Goal: Book appointment/travel/reservation

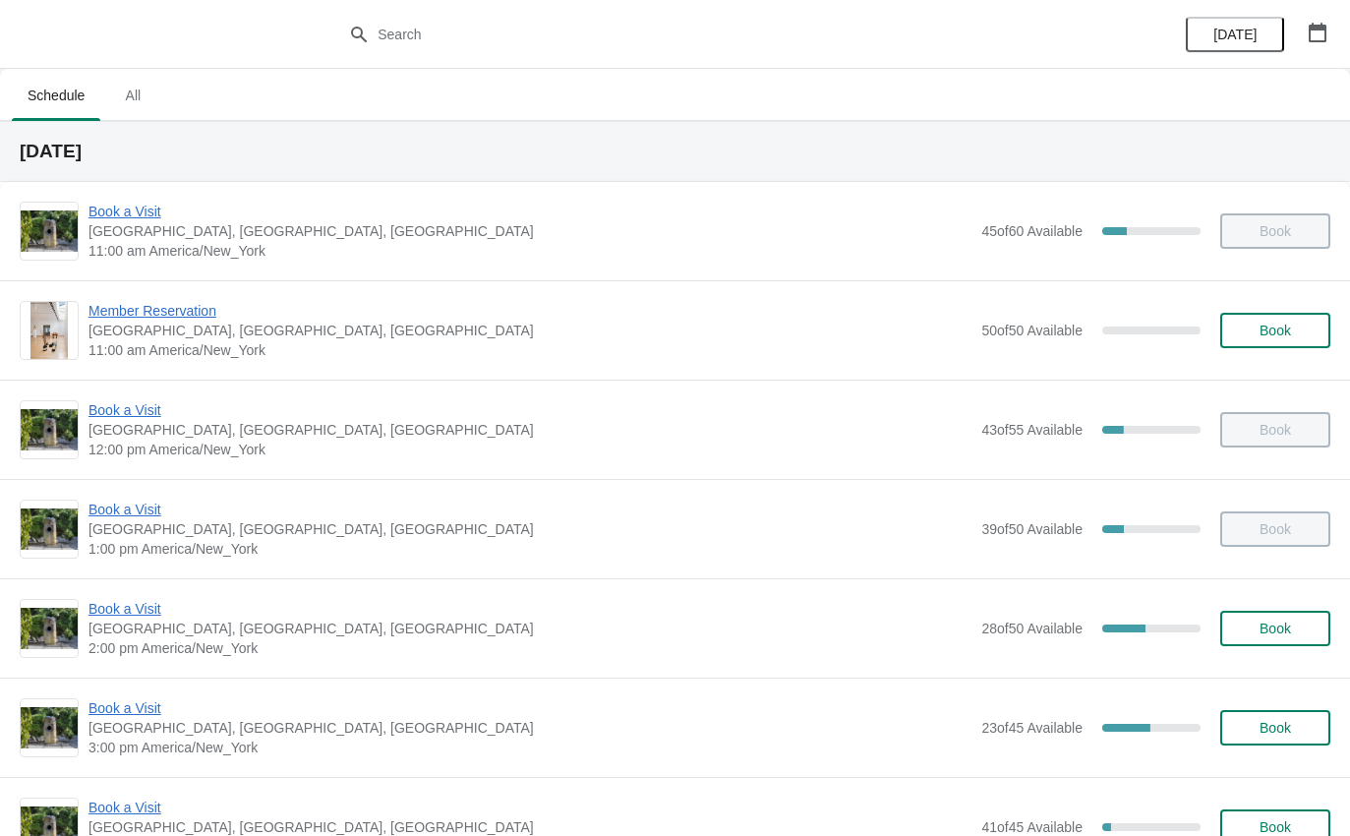
click at [125, 716] on span "Book a Visit" at bounding box center [530, 708] width 883 height 20
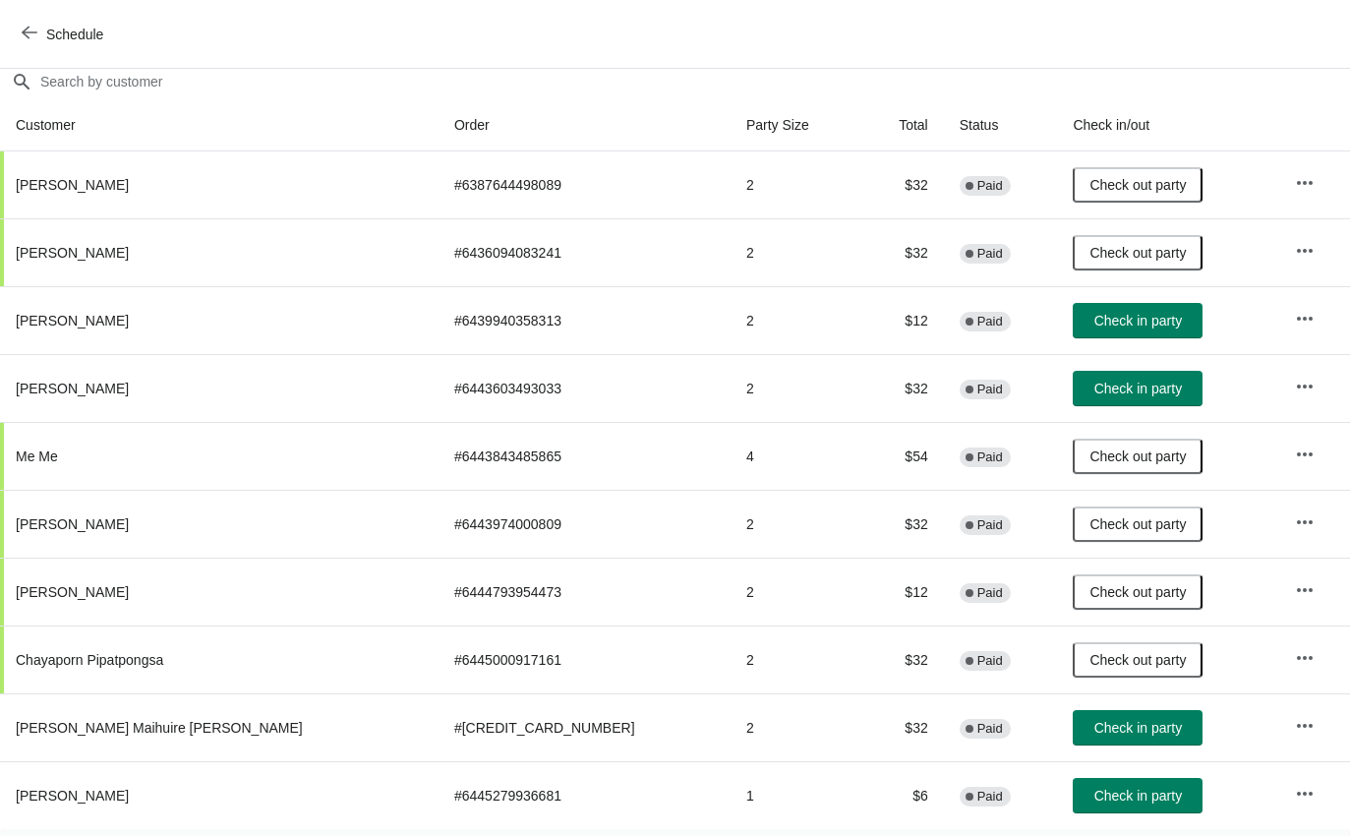
scroll to position [176, 0]
click at [861, 582] on td "$12" at bounding box center [903, 591] width 84 height 68
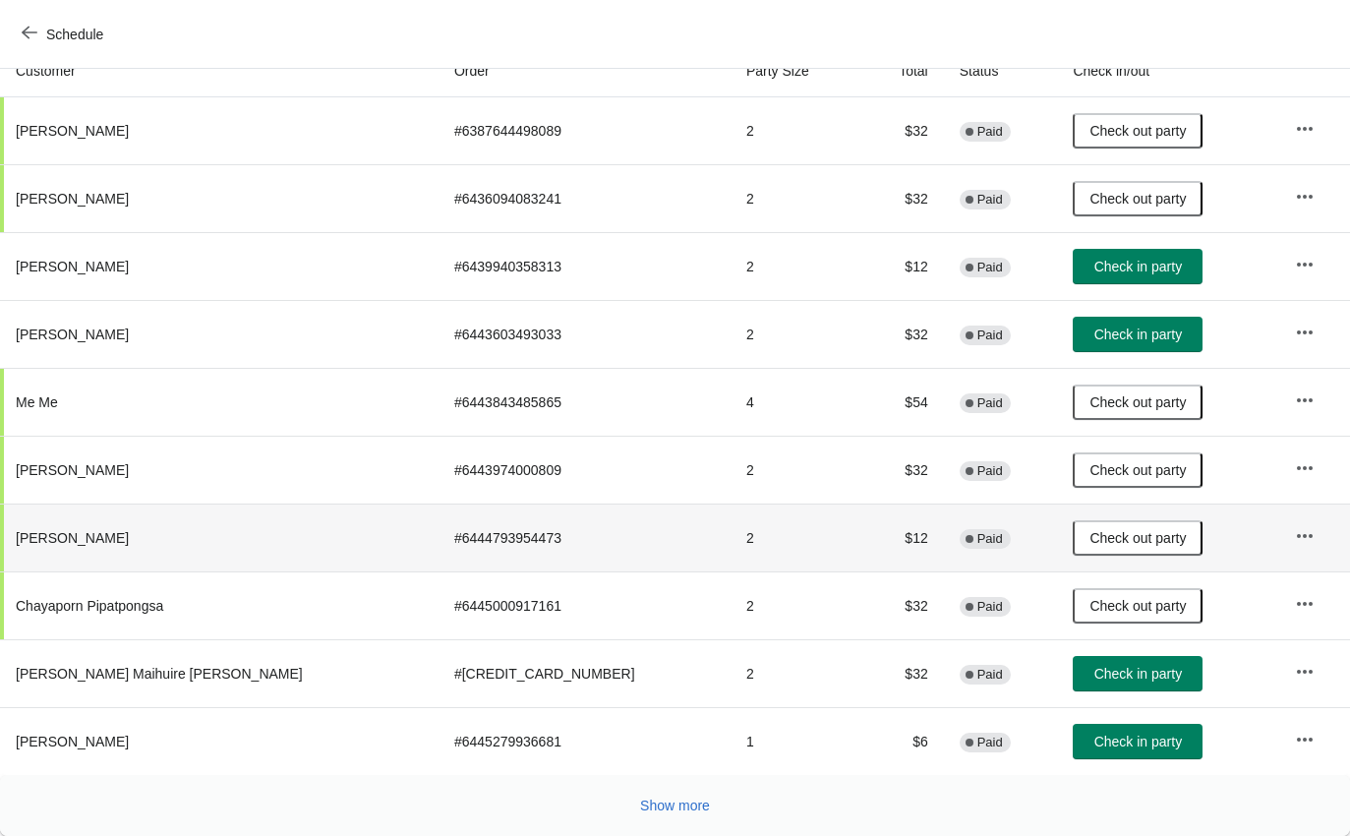
scroll to position [229, 0]
click at [688, 803] on span "Show more" at bounding box center [675, 806] width 70 height 16
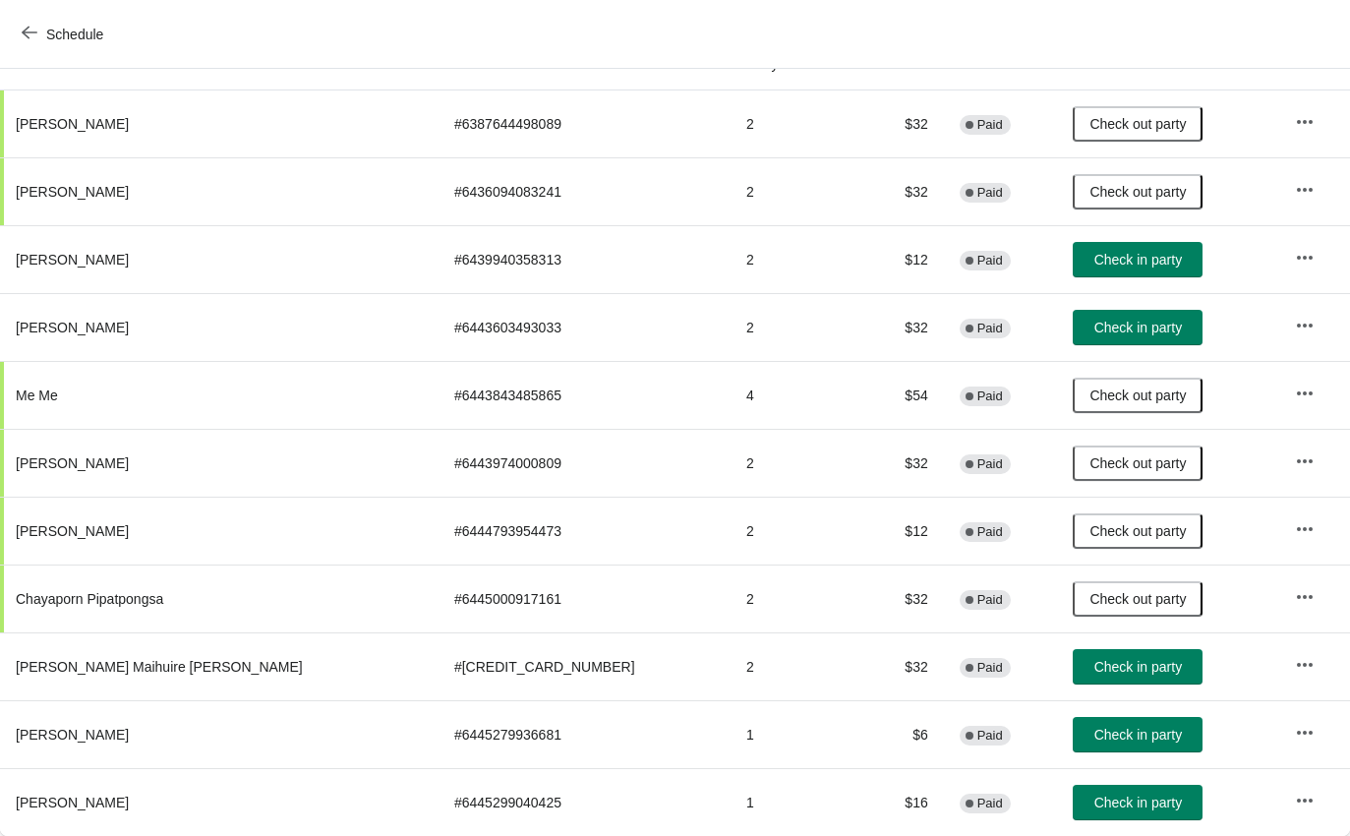
scroll to position [236, 0]
click at [1113, 800] on span "Check in party" at bounding box center [1139, 803] width 88 height 16
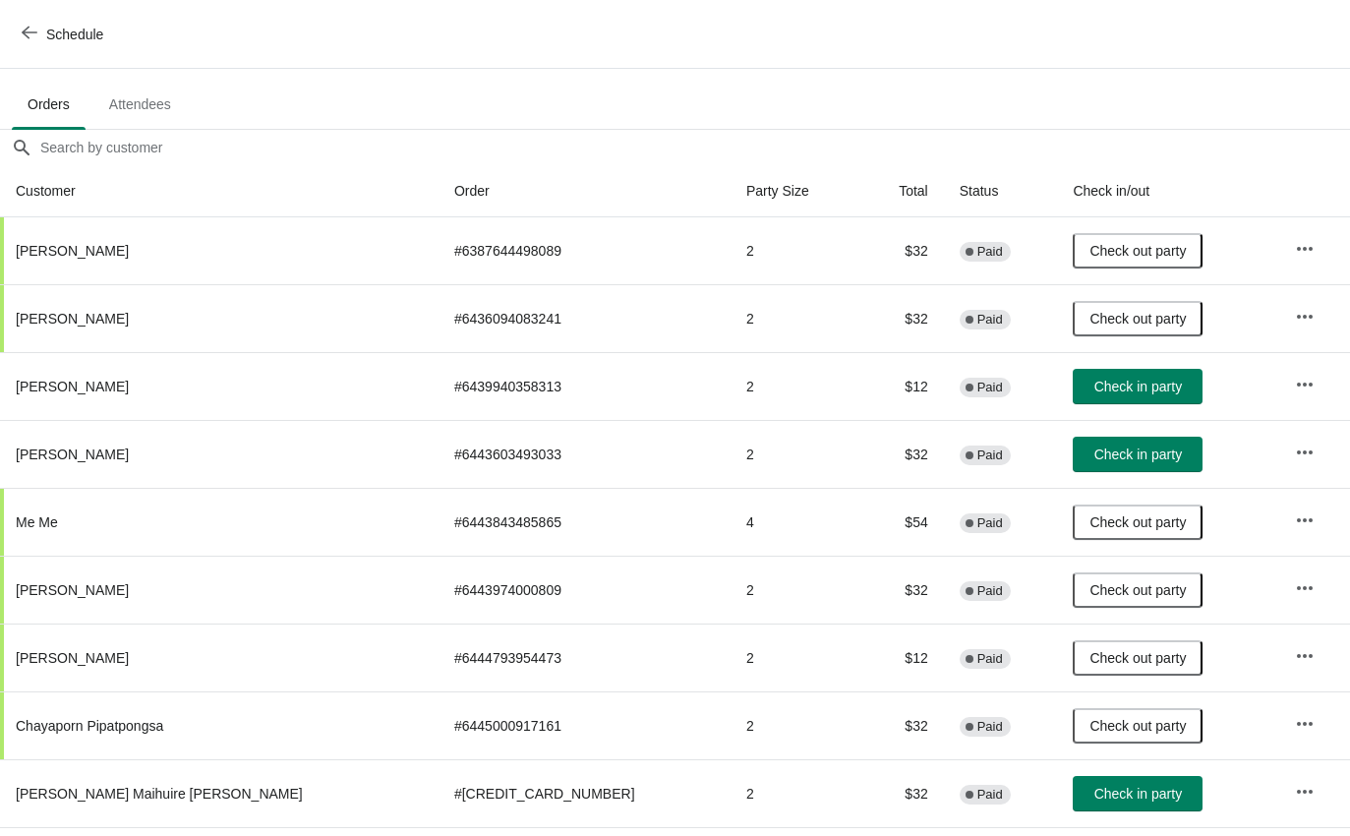
scroll to position [110, 0]
click at [1095, 379] on span "Check in party" at bounding box center [1139, 386] width 88 height 16
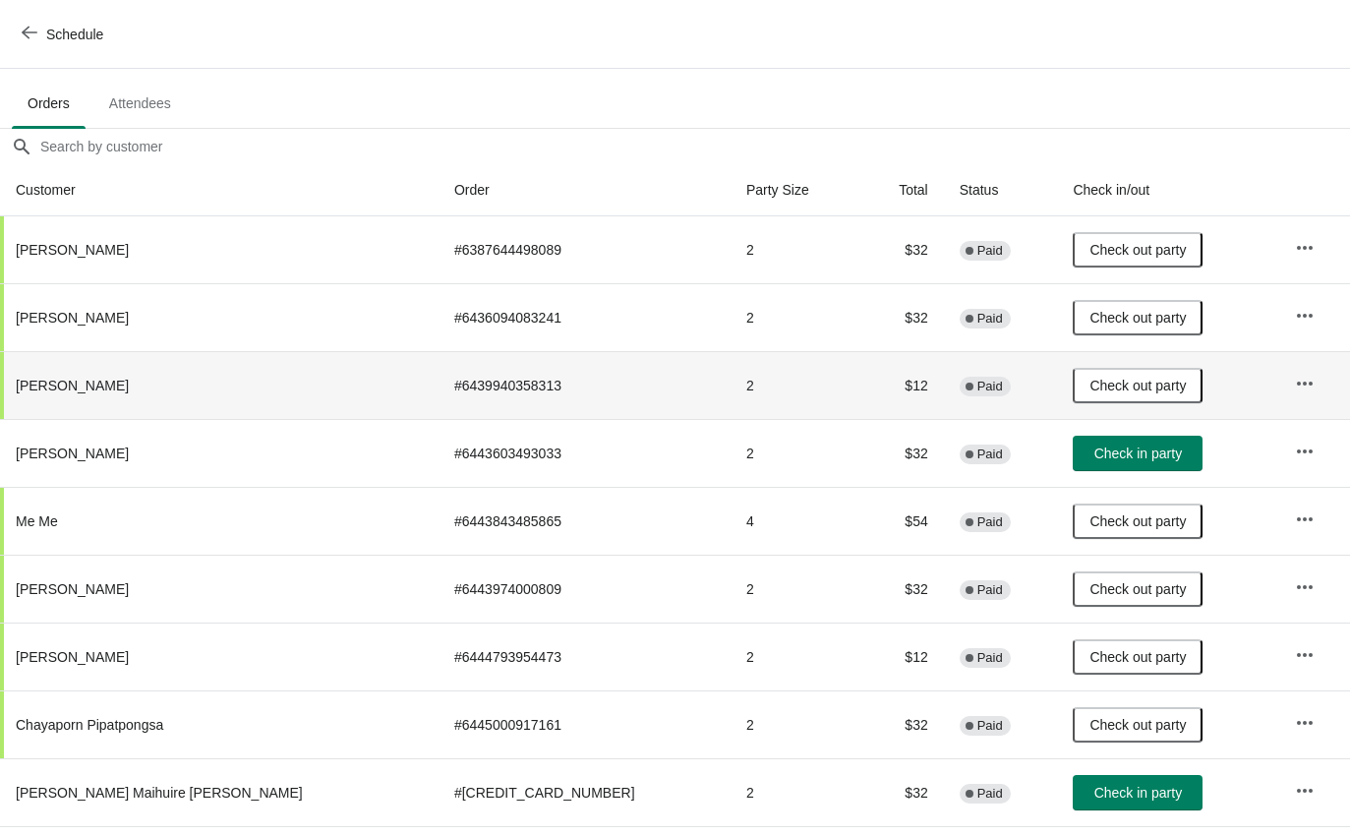
click at [53, 41] on span "Schedule" at bounding box center [74, 35] width 57 height 16
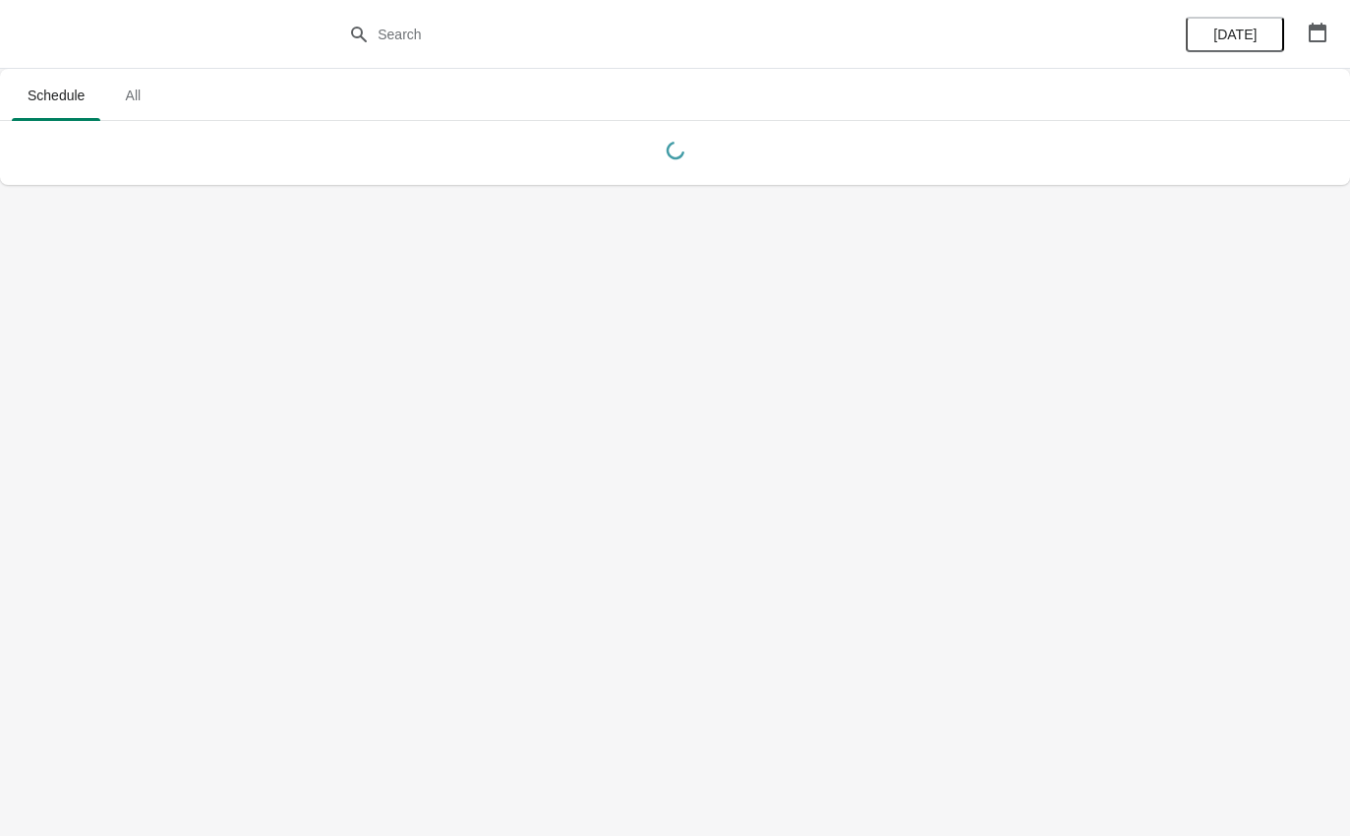
scroll to position [0, 0]
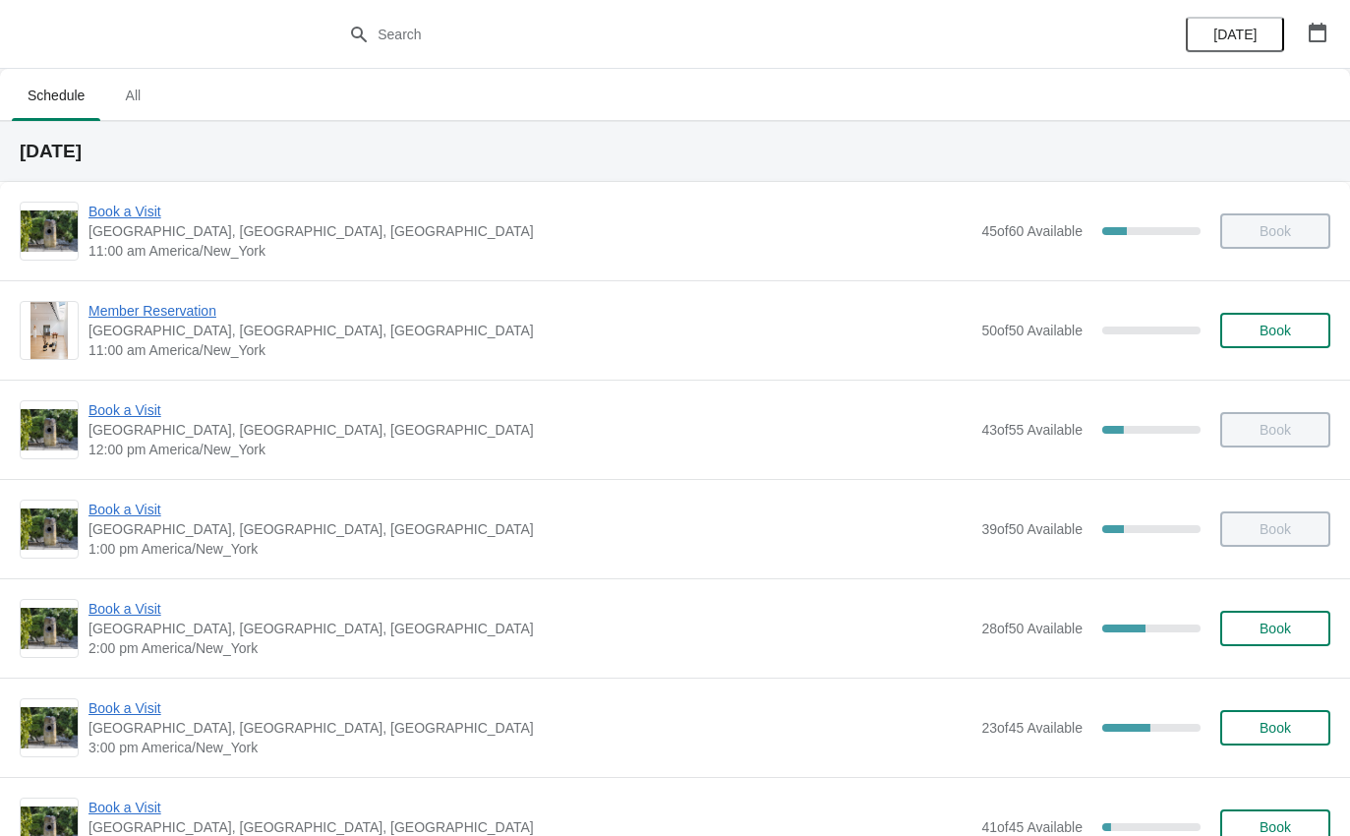
click at [139, 618] on span "Book a Visit" at bounding box center [530, 609] width 883 height 20
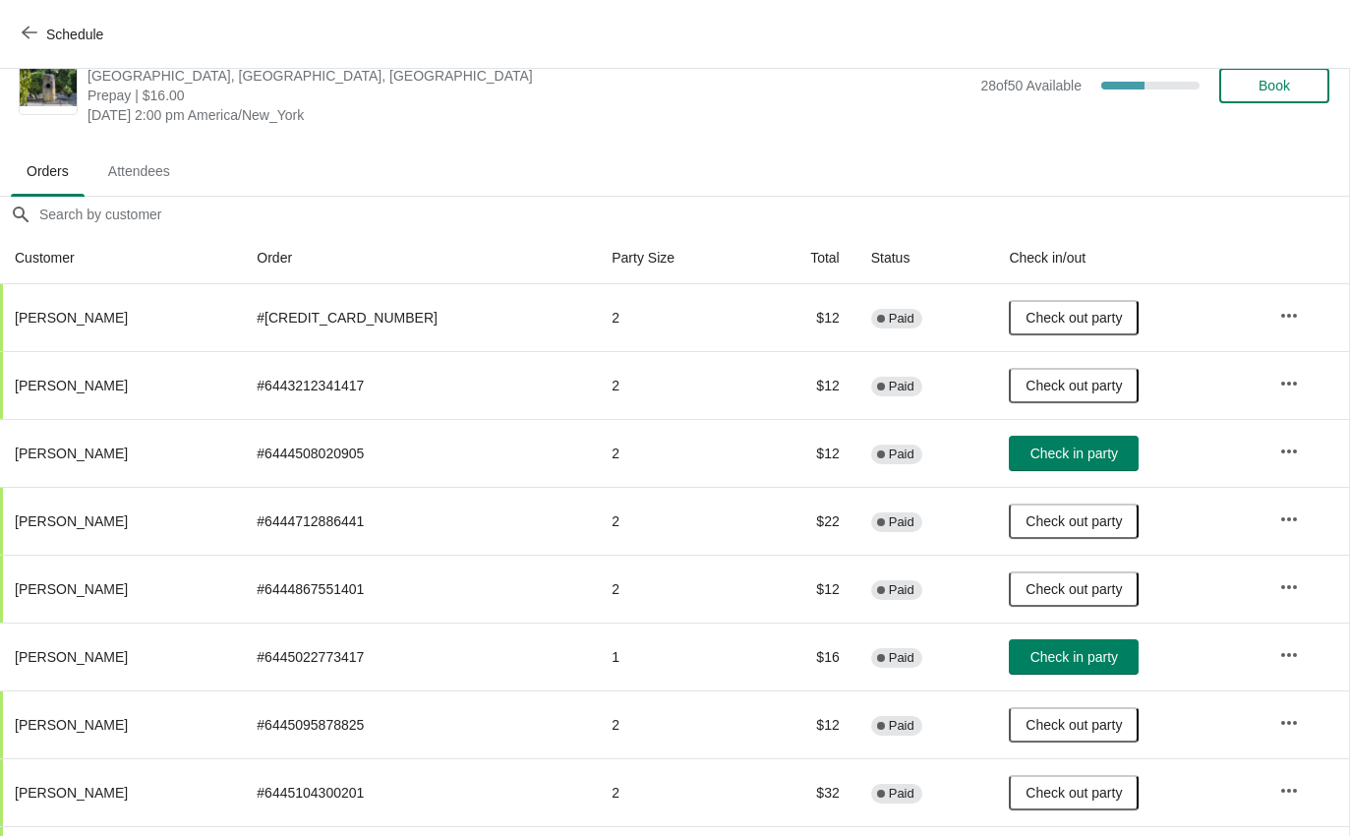
scroll to position [44, 1]
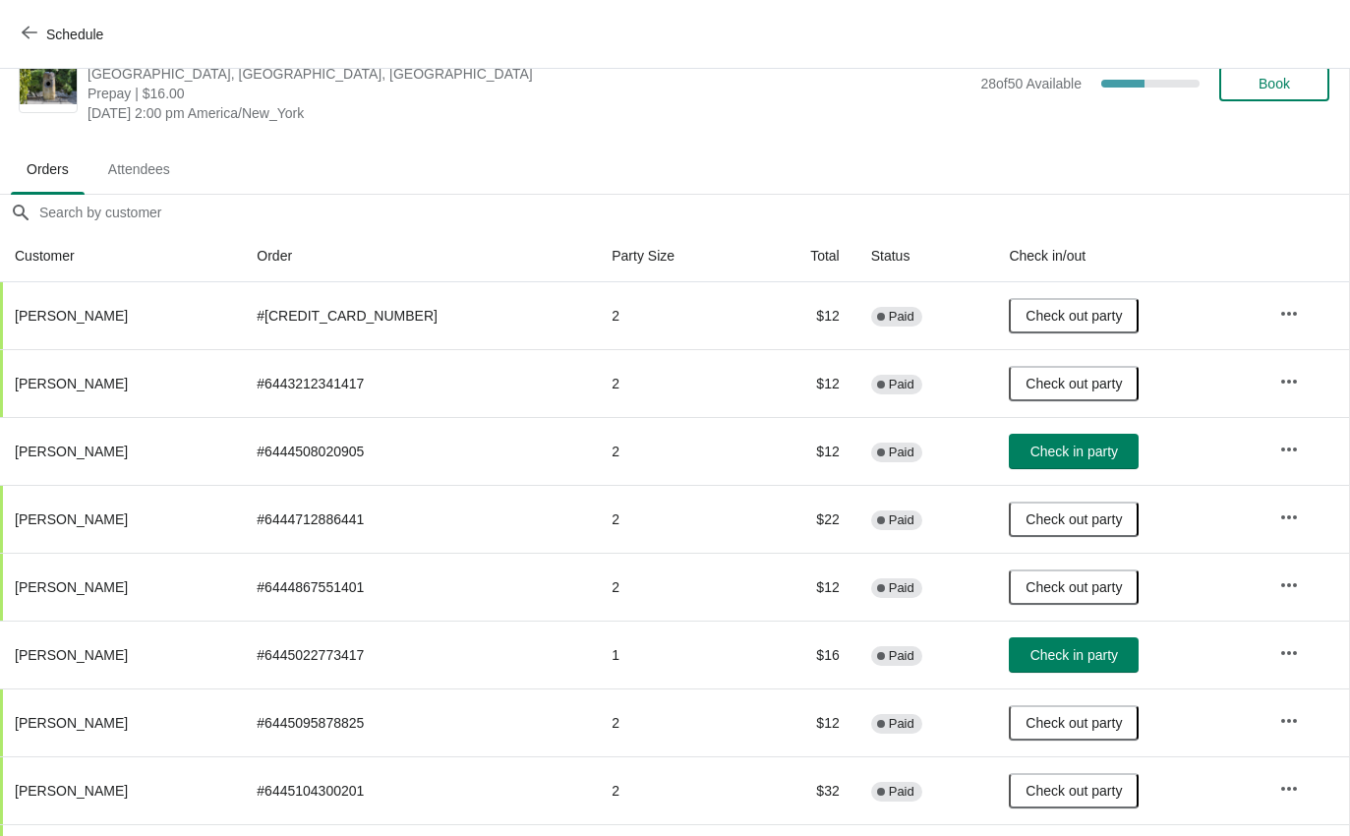
click at [1066, 650] on span "Check in party" at bounding box center [1075, 655] width 88 height 16
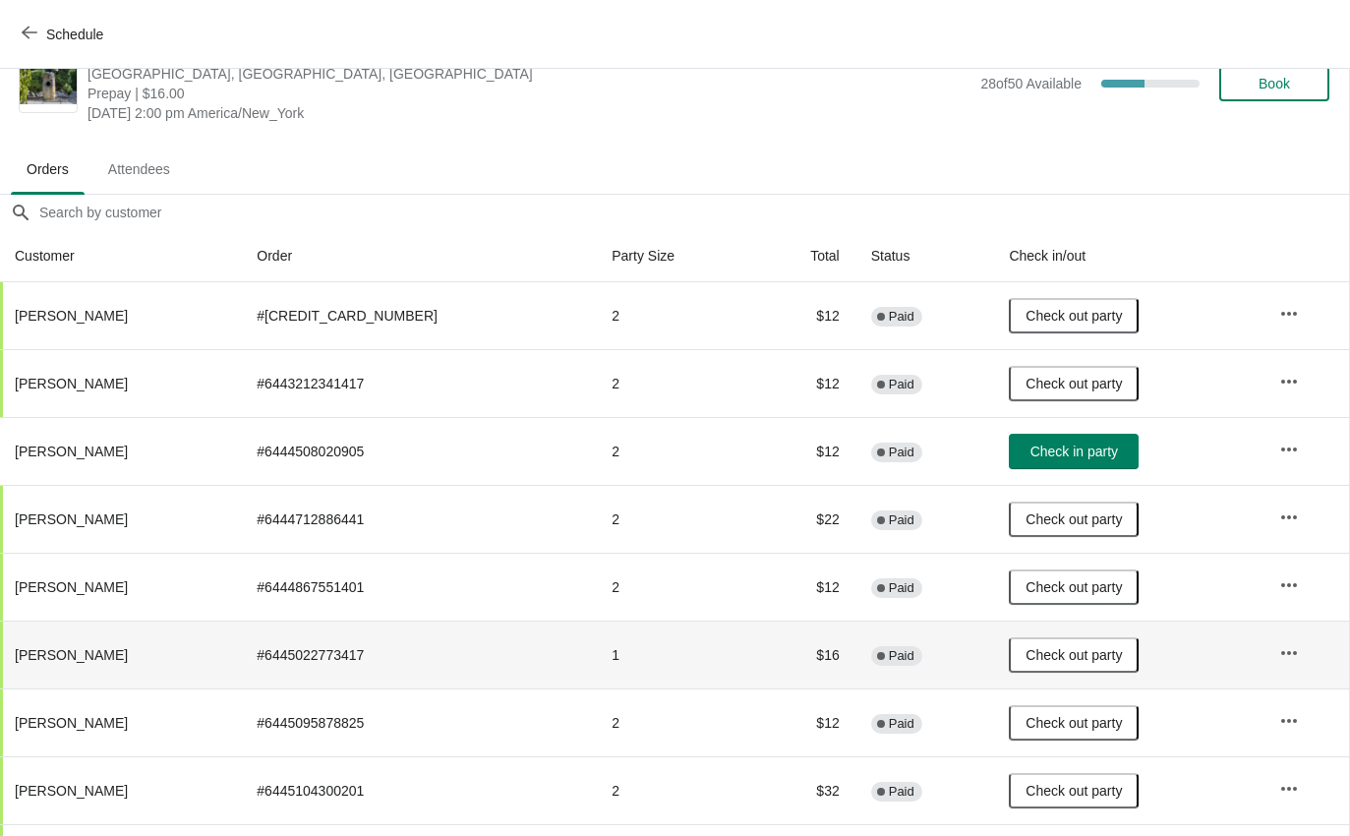
click at [26, 43] on button "Schedule" at bounding box center [64, 34] width 109 height 35
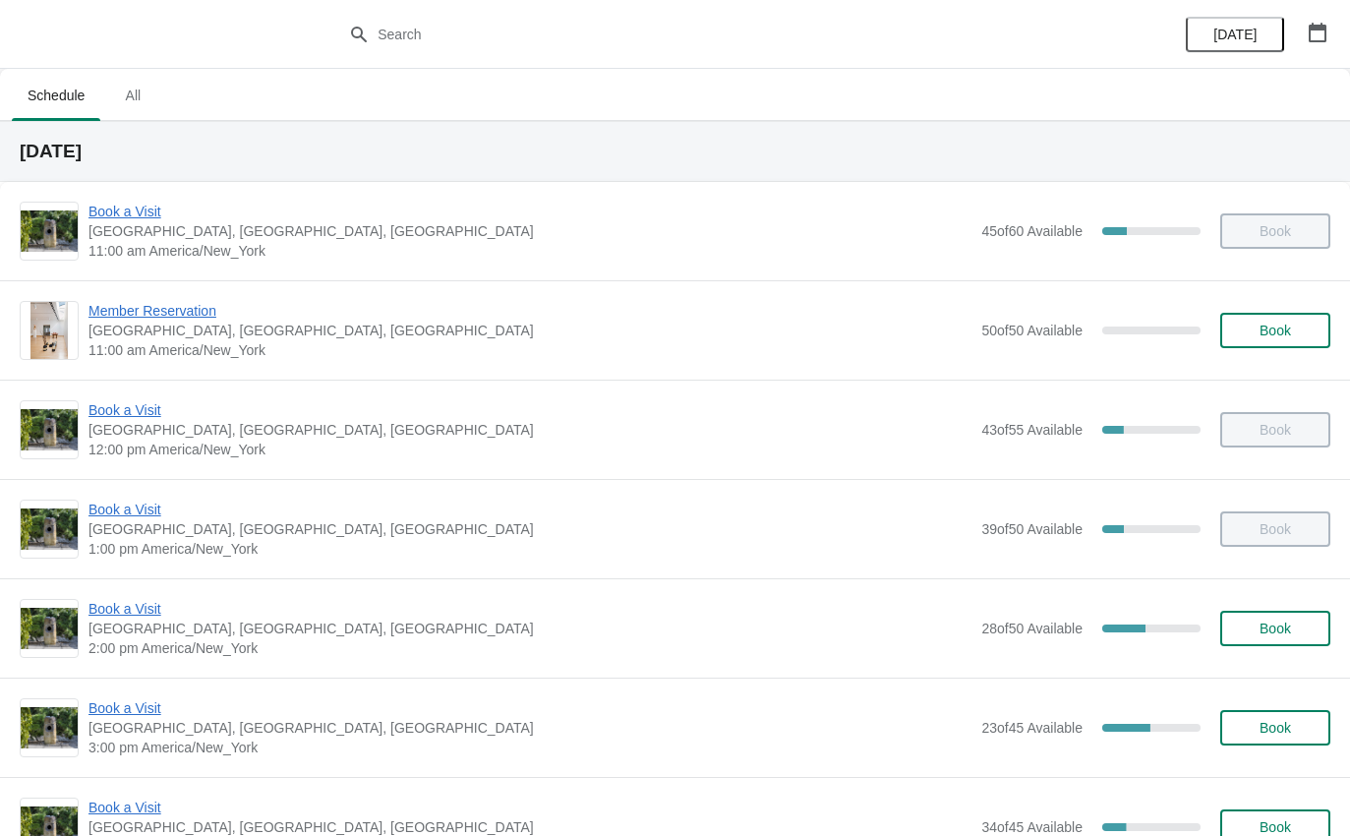
click at [148, 717] on span "Book a Visit" at bounding box center [530, 708] width 883 height 20
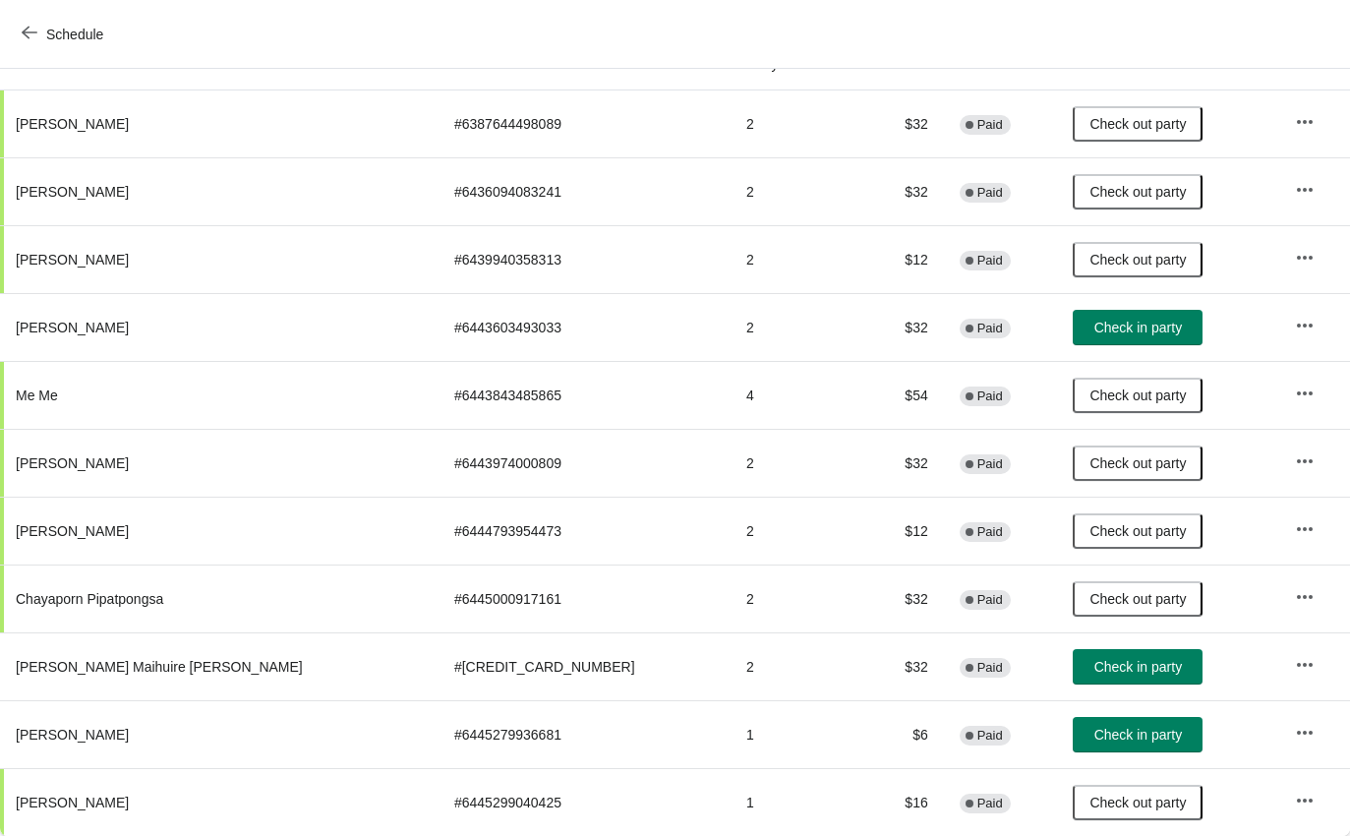
scroll to position [236, 0]
click at [1078, 749] on button "Check in party" at bounding box center [1138, 734] width 130 height 35
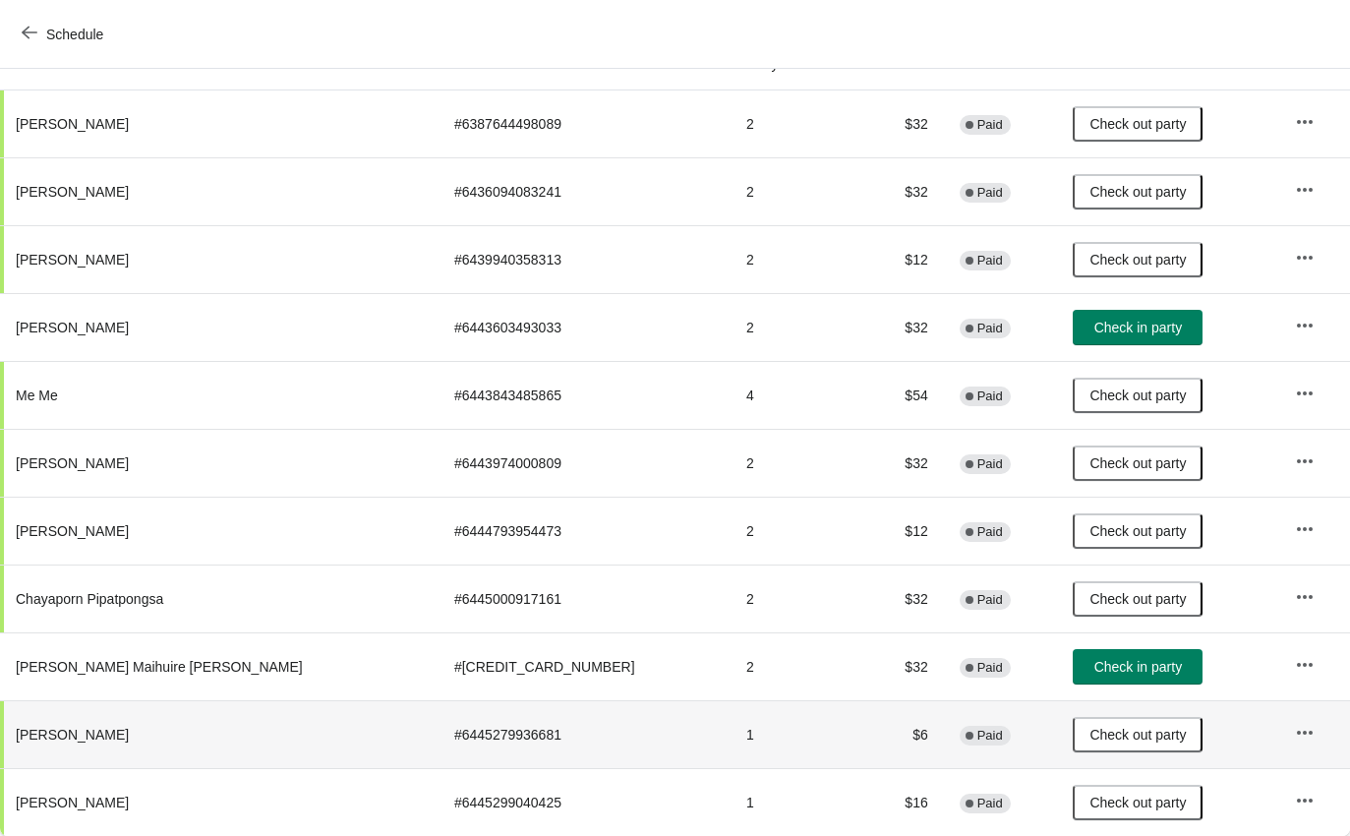
click at [1109, 325] on span "Check in party" at bounding box center [1139, 328] width 88 height 16
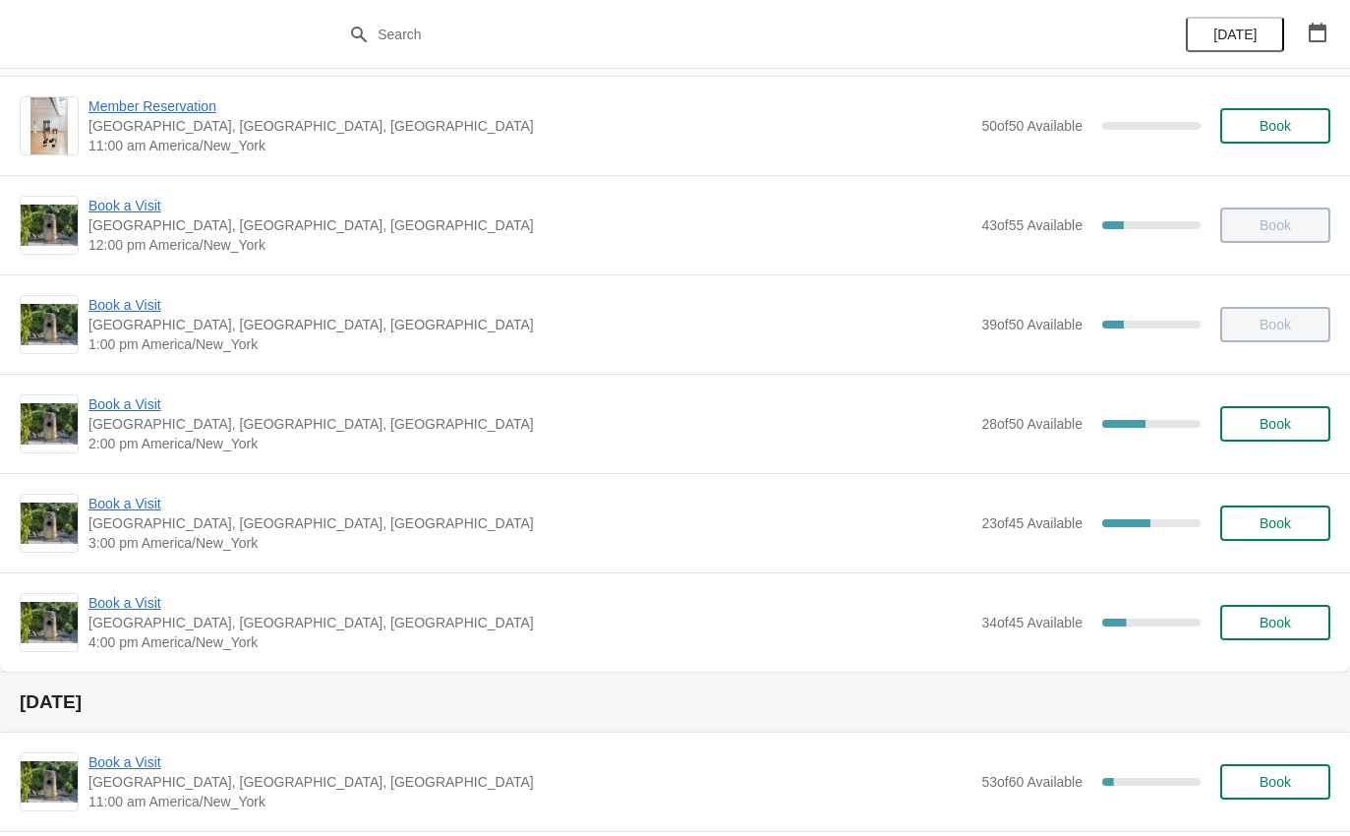
scroll to position [182, 0]
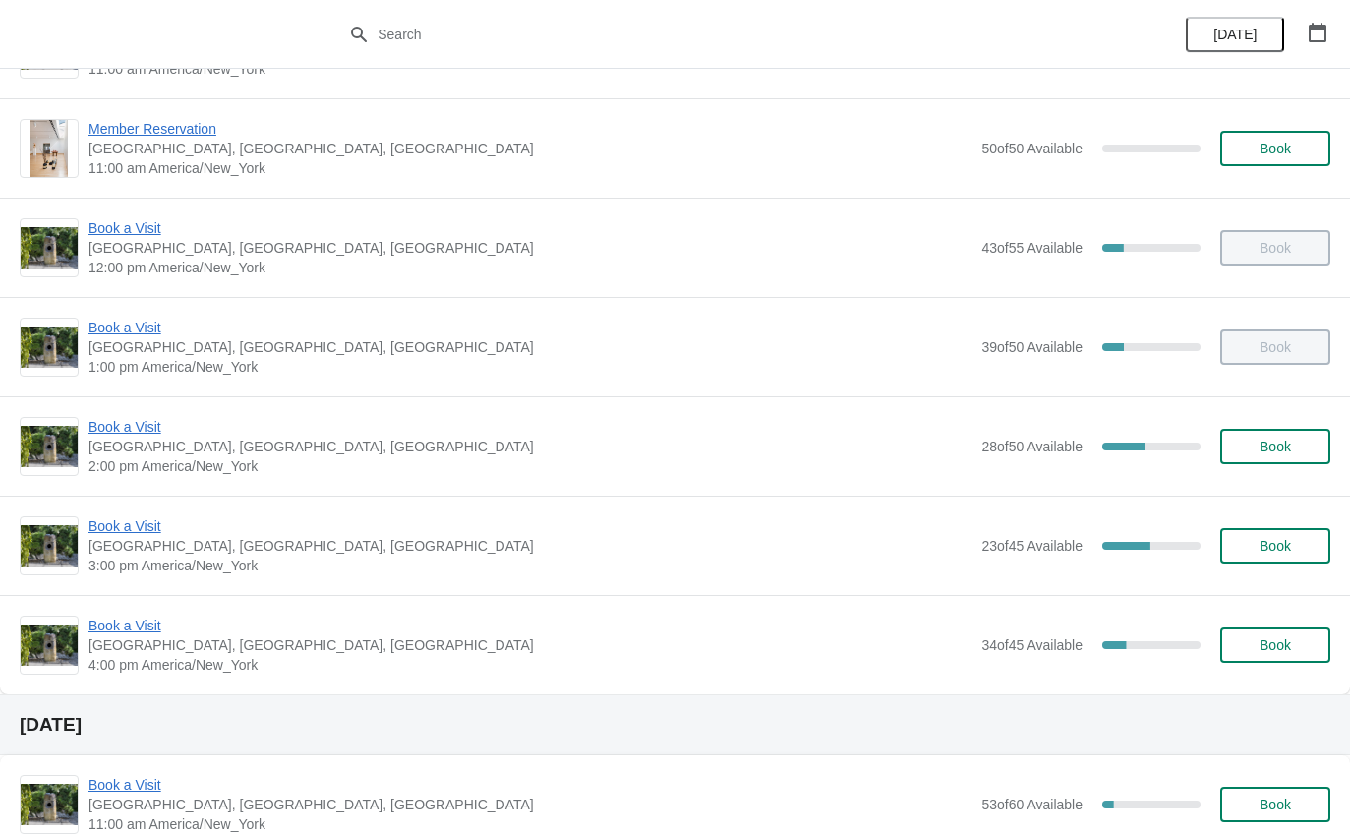
click at [106, 230] on span "Book a Visit" at bounding box center [530, 228] width 883 height 20
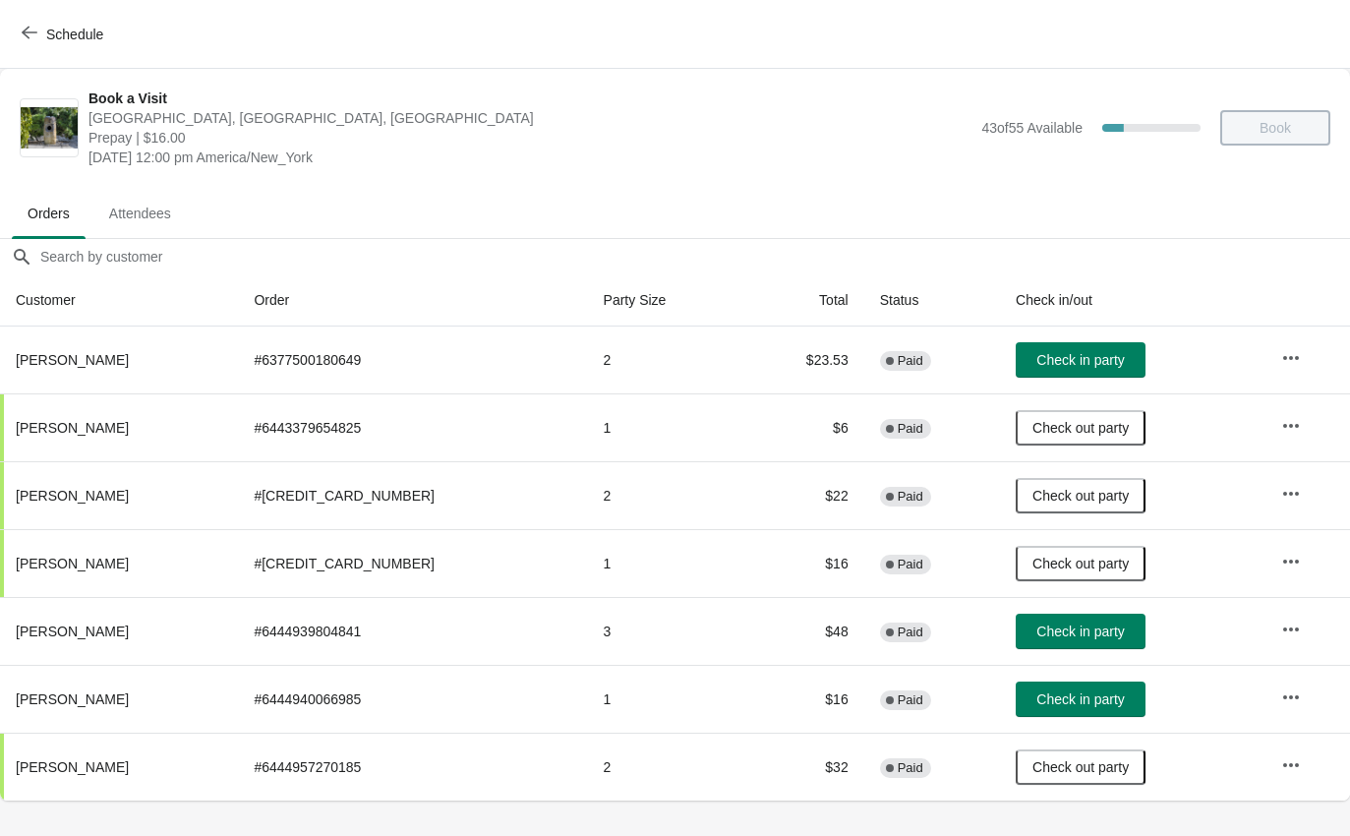
click at [1068, 634] on span "Check in party" at bounding box center [1081, 632] width 88 height 16
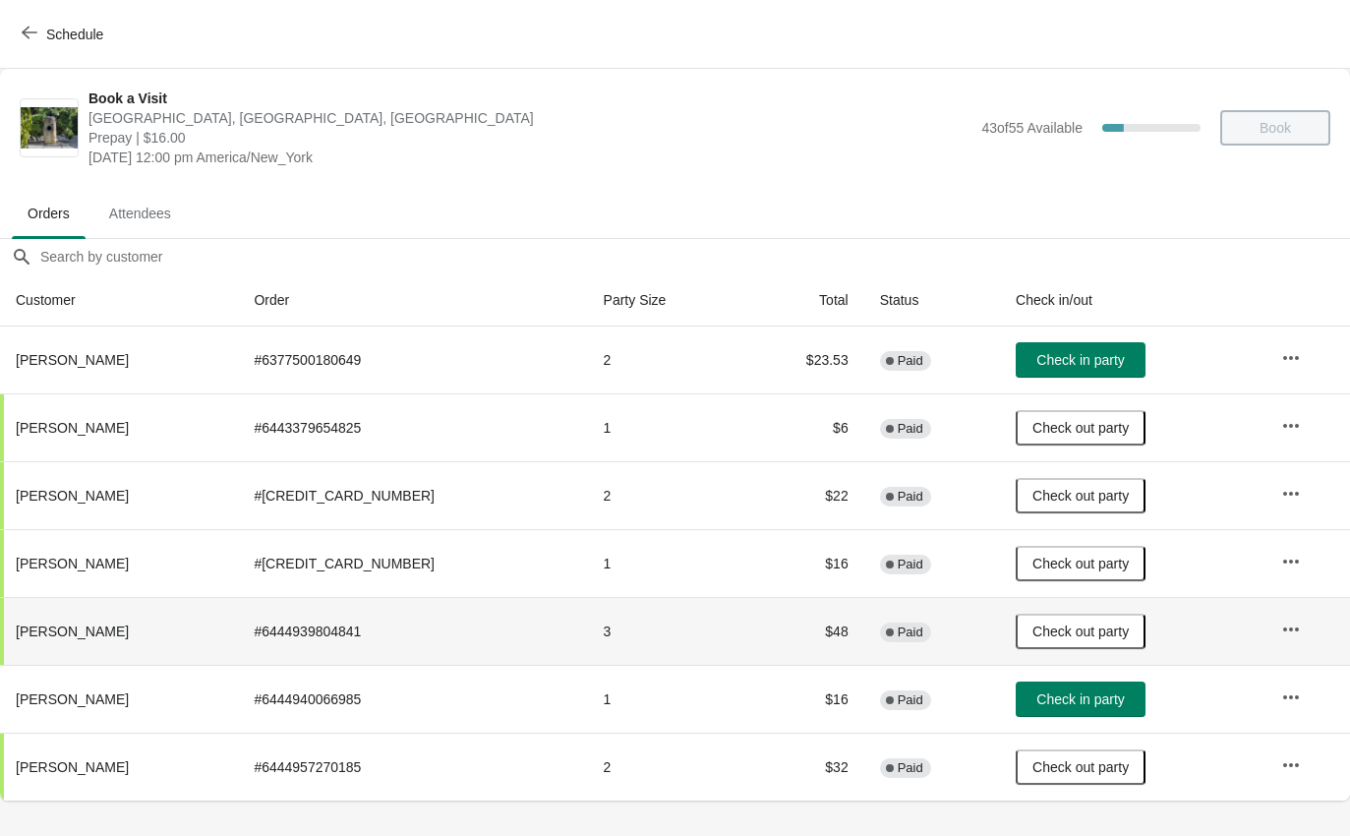
click at [1039, 699] on span "Check in party" at bounding box center [1081, 699] width 88 height 16
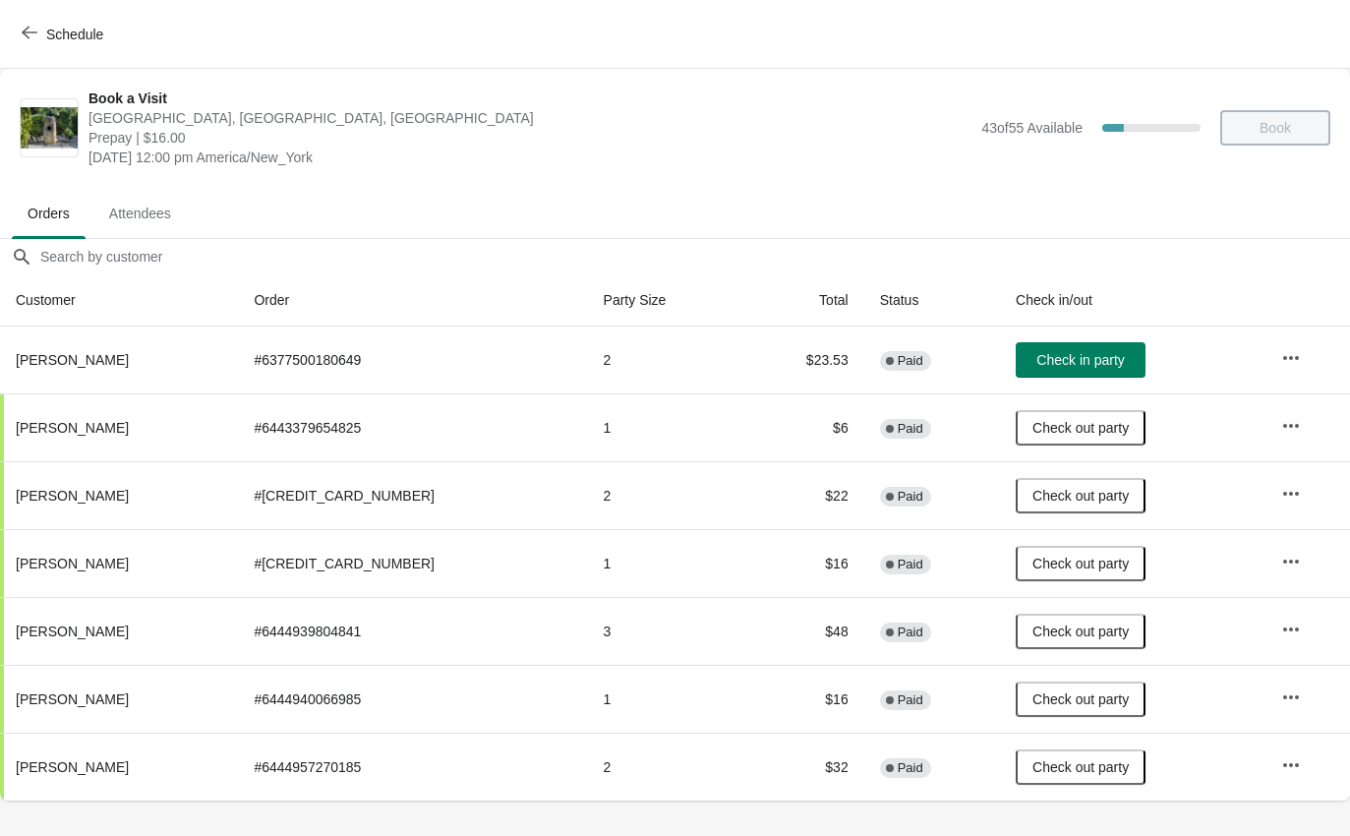
click at [18, 71] on div "Book a Visit The Noguchi Museum, 33rd Road, Queens, NY, USA Prepay | $16.00 Sat…" at bounding box center [675, 128] width 1350 height 118
click at [36, 24] on button "Schedule" at bounding box center [64, 34] width 109 height 35
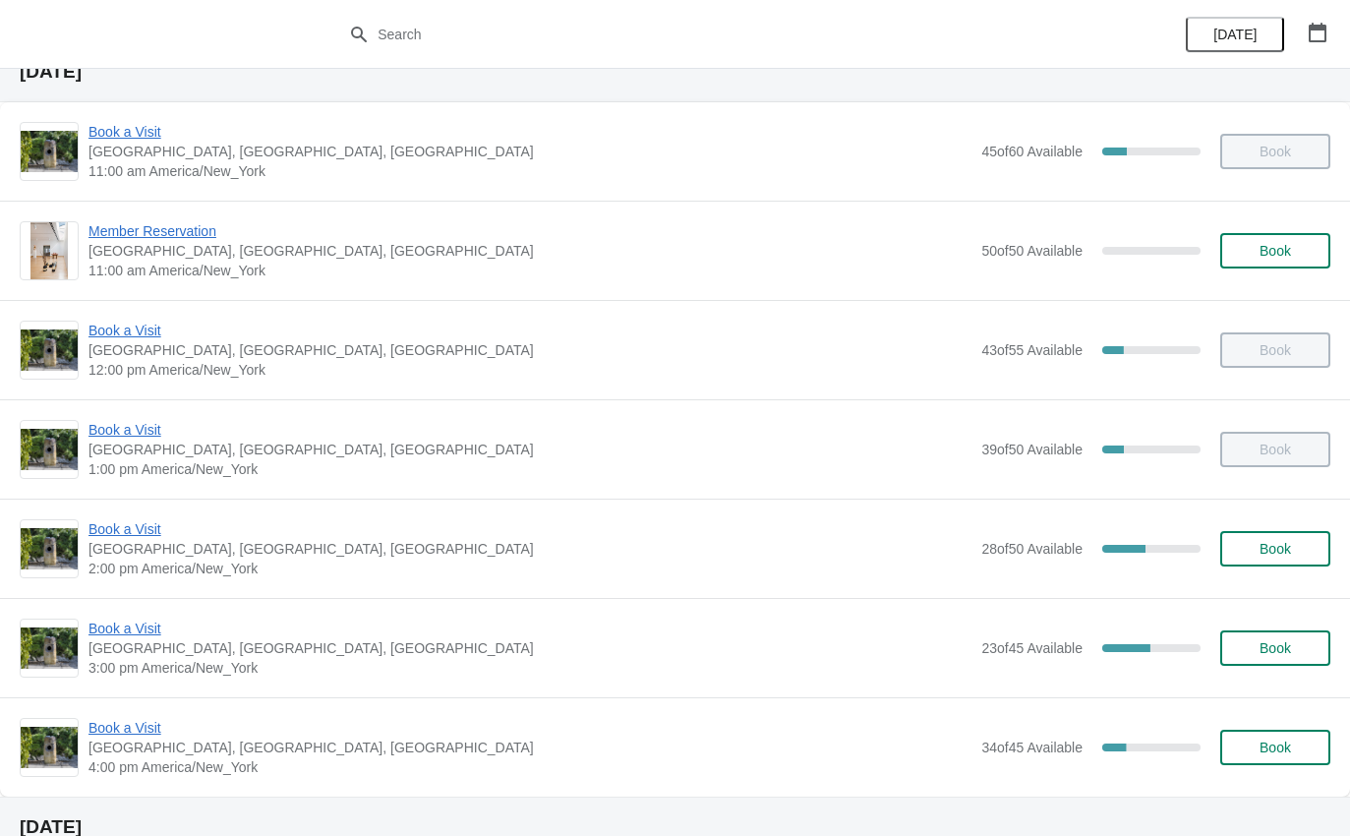
scroll to position [107, 0]
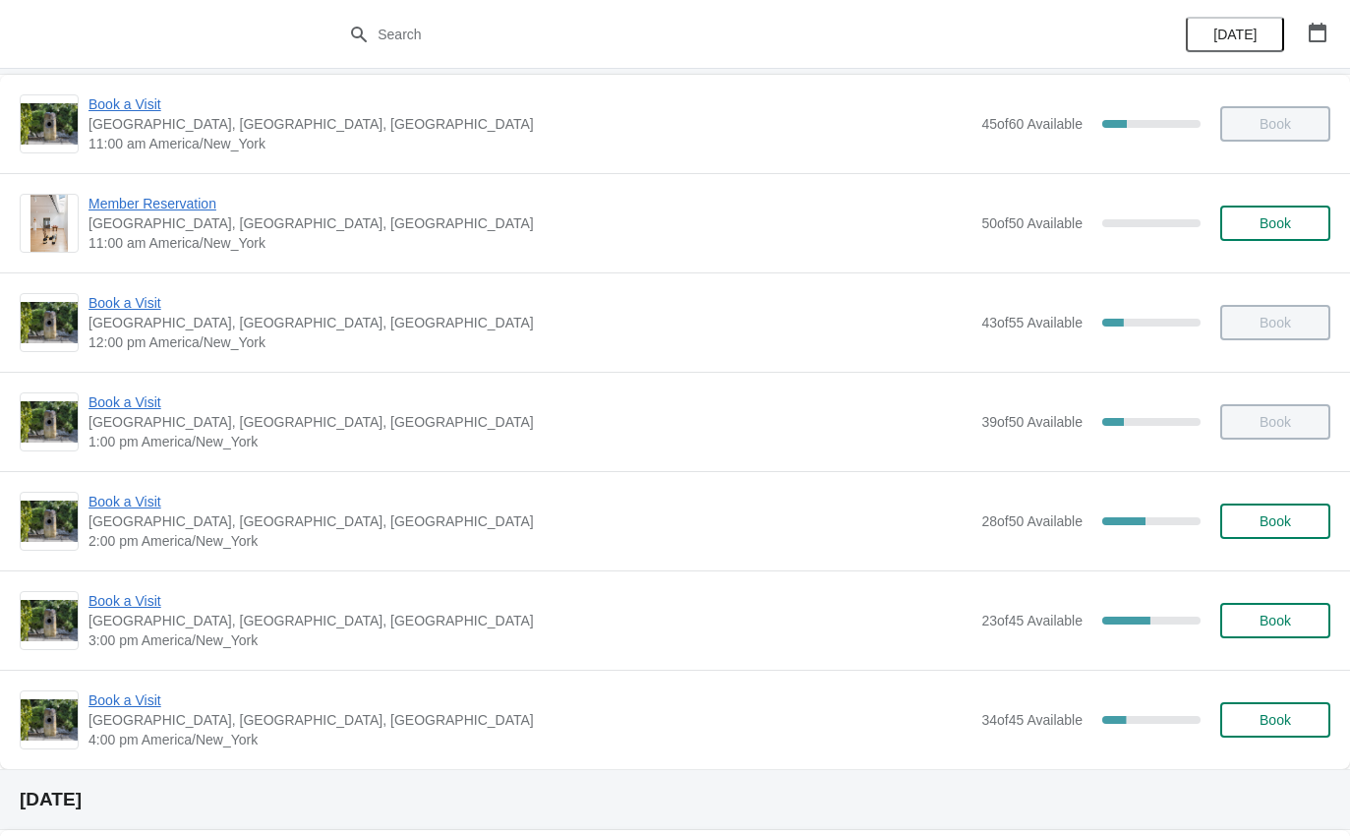
click at [144, 506] on span "Book a Visit" at bounding box center [530, 502] width 883 height 20
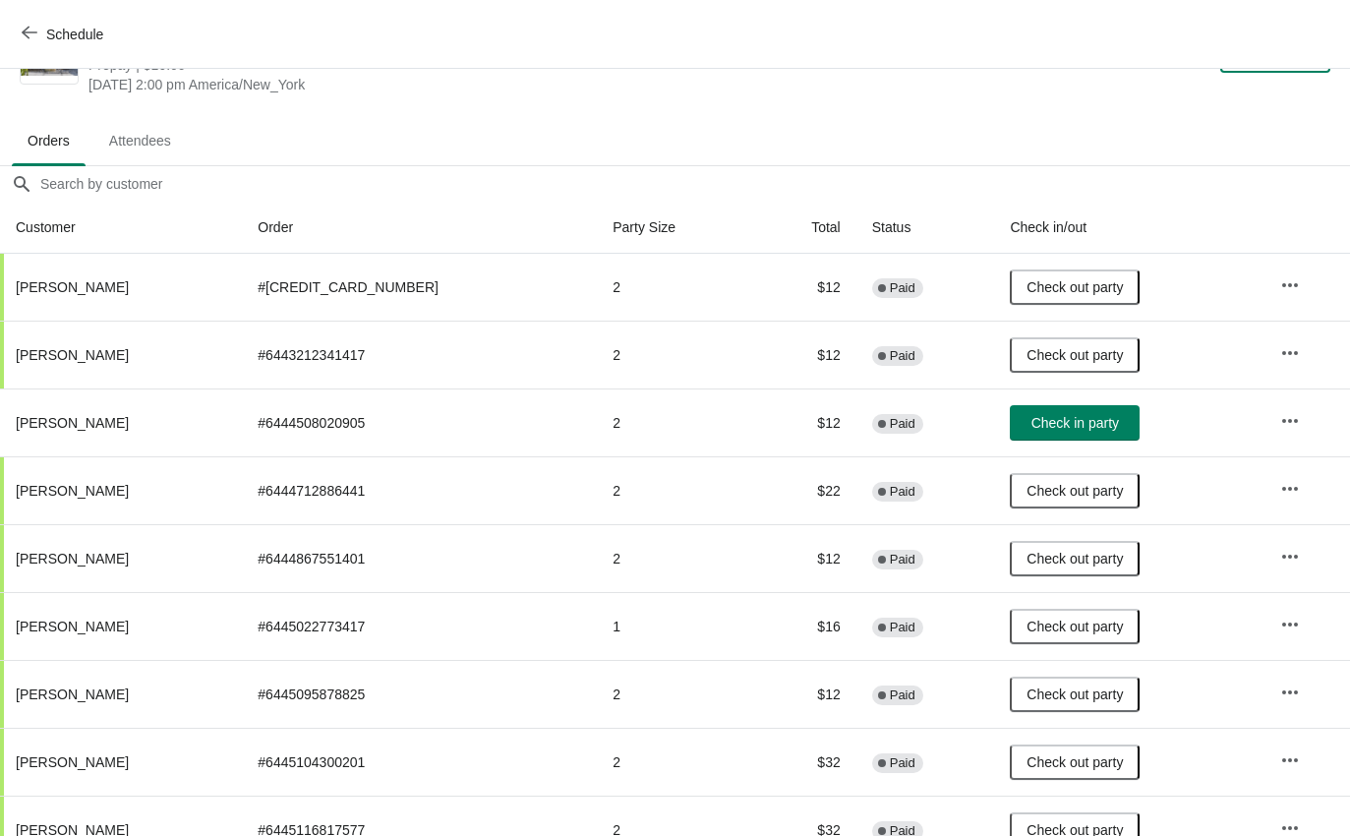
scroll to position [75, 0]
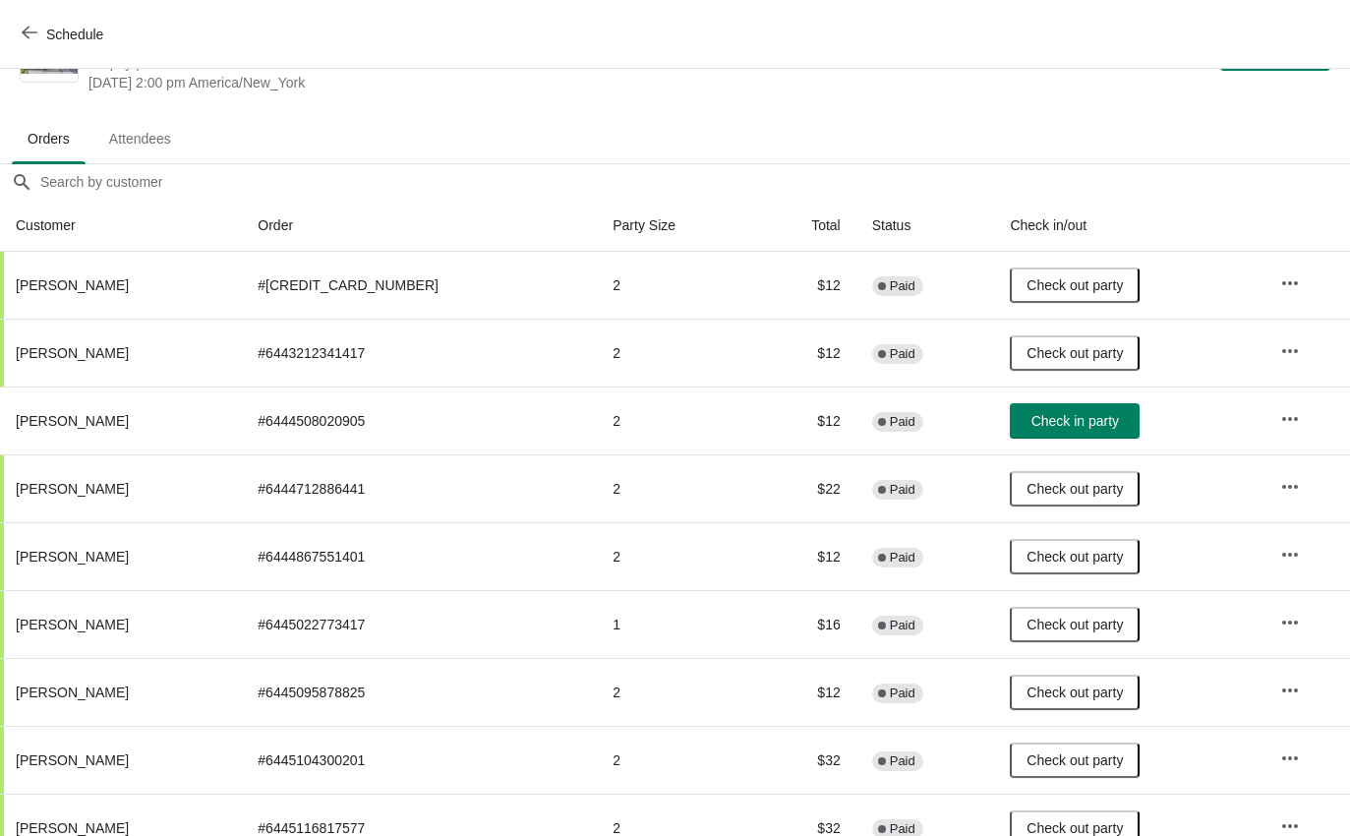
click at [1087, 429] on span "Check in party" at bounding box center [1076, 421] width 88 height 16
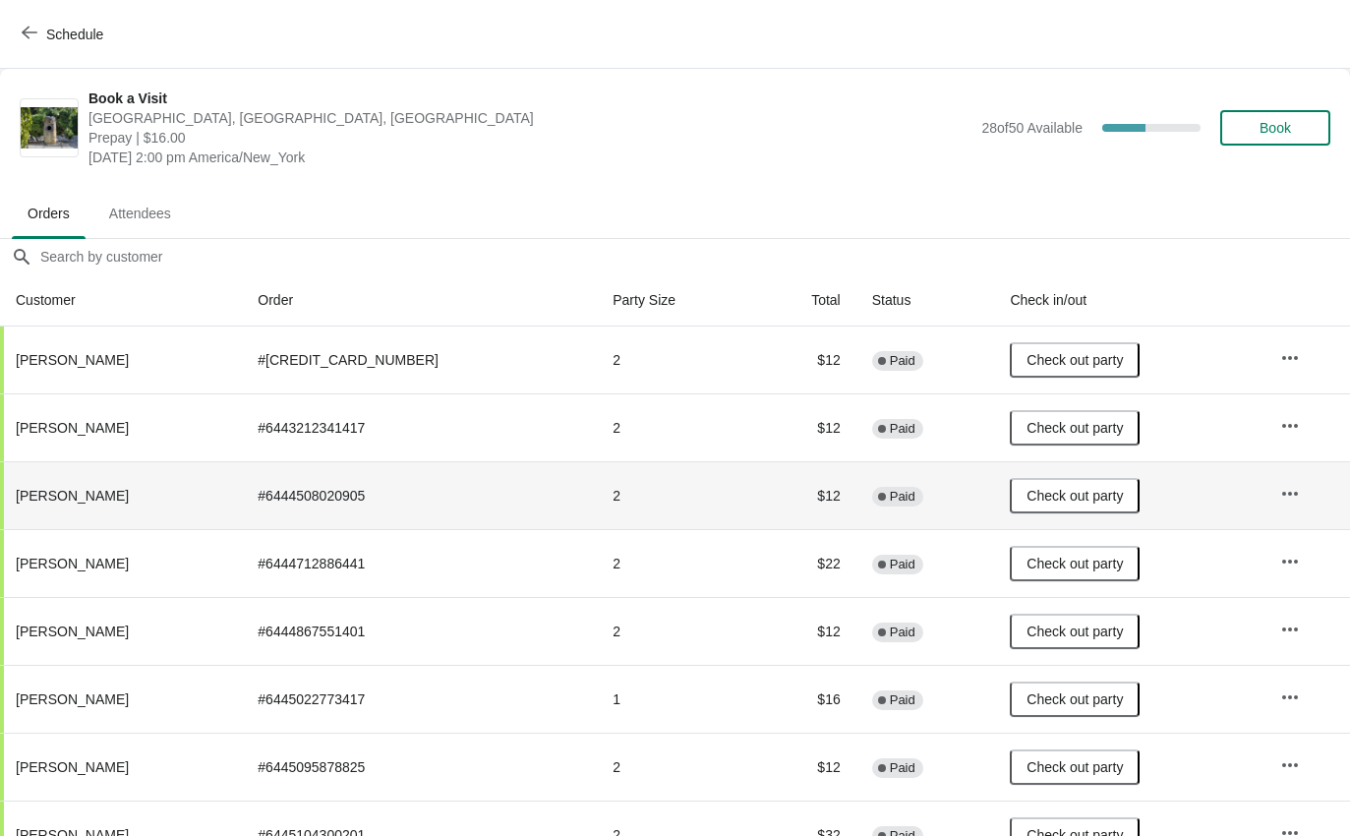
scroll to position [0, 0]
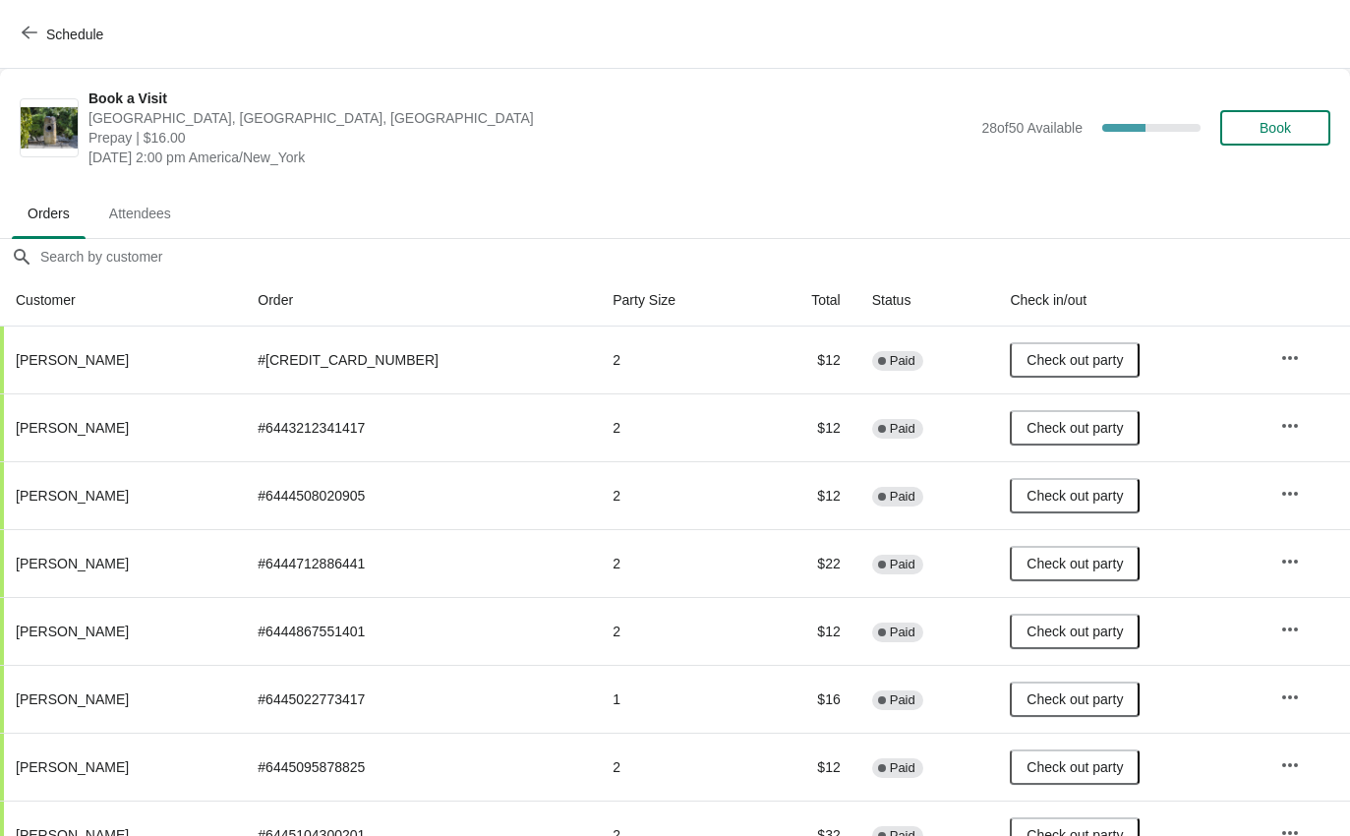
click at [40, 34] on span "Schedule" at bounding box center [65, 34] width 78 height 19
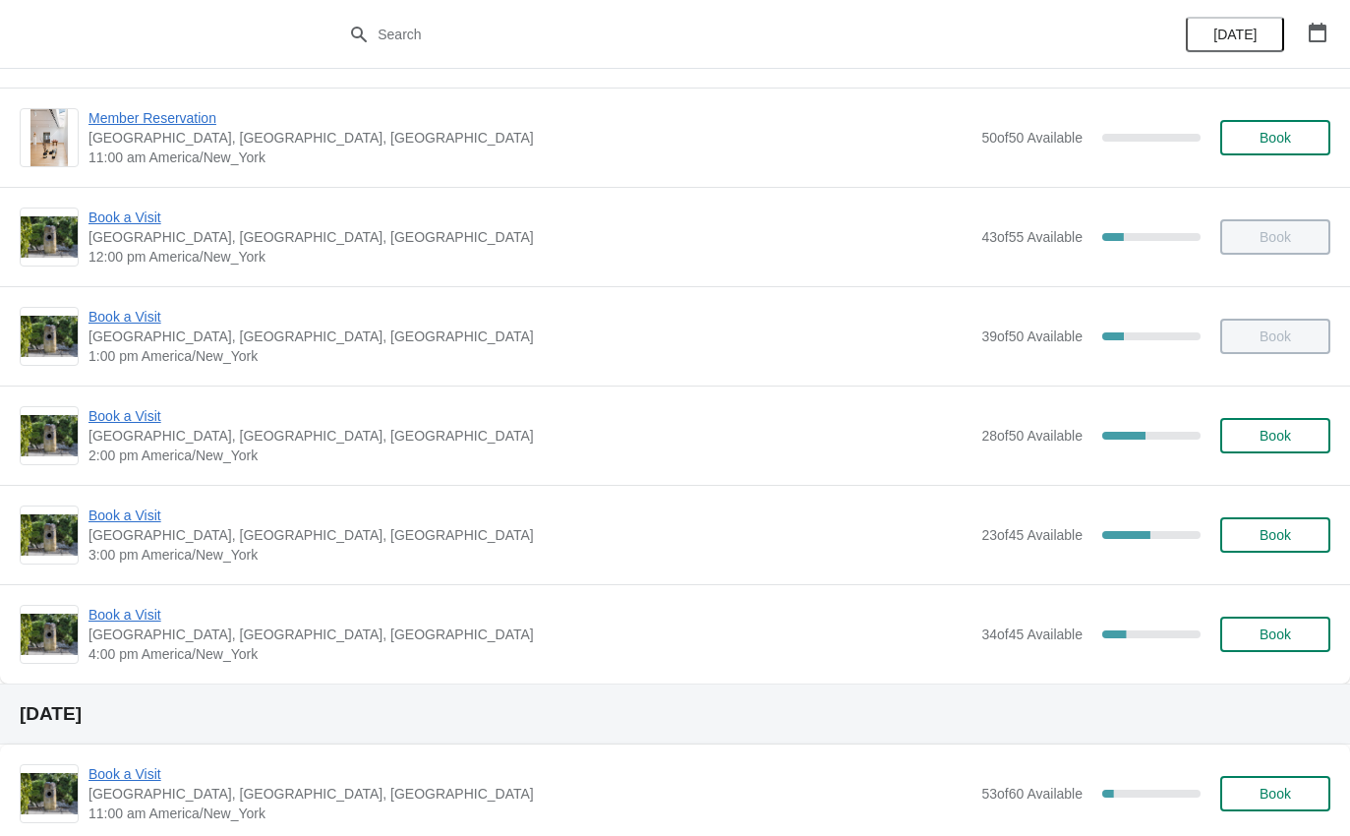
scroll to position [189, 0]
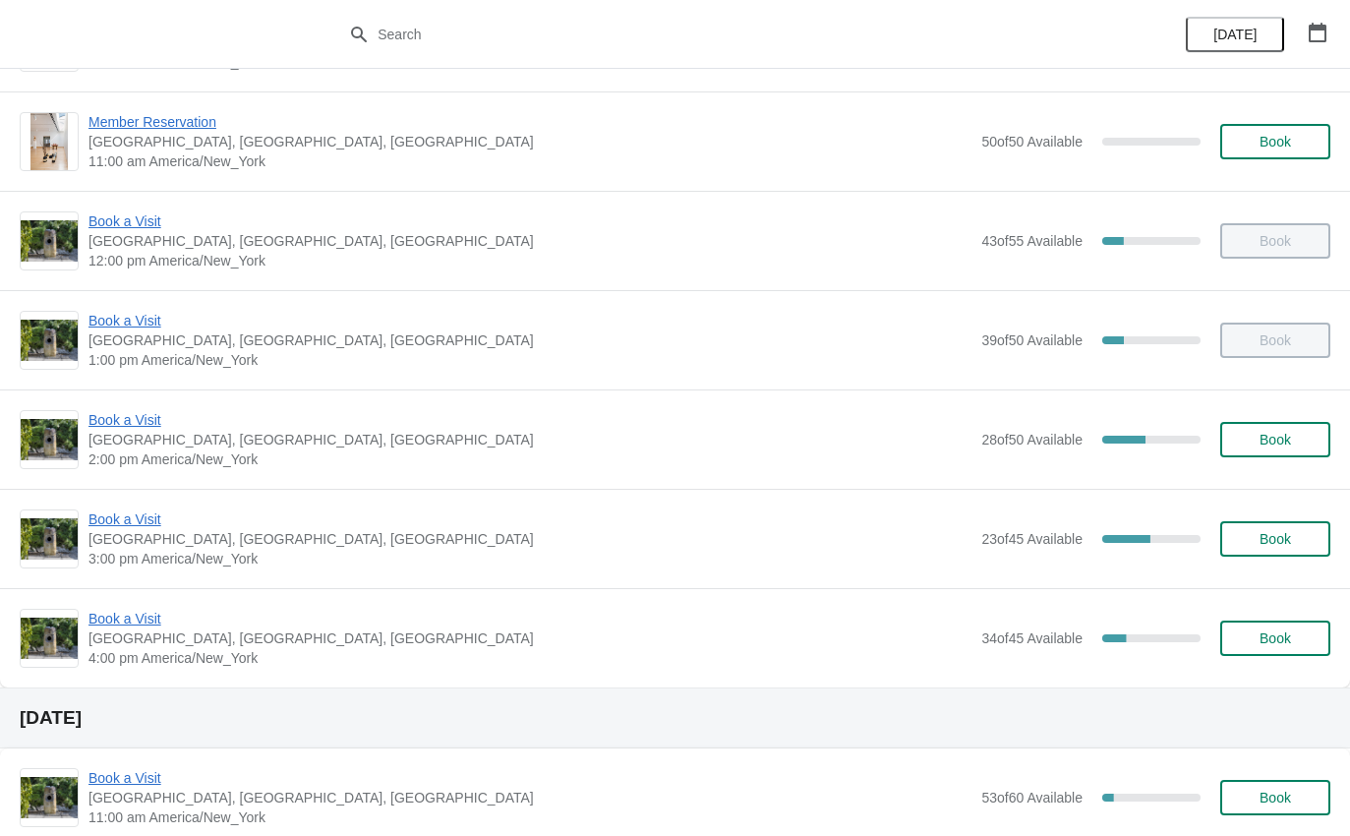
click at [153, 622] on span "Book a Visit" at bounding box center [530, 619] width 883 height 20
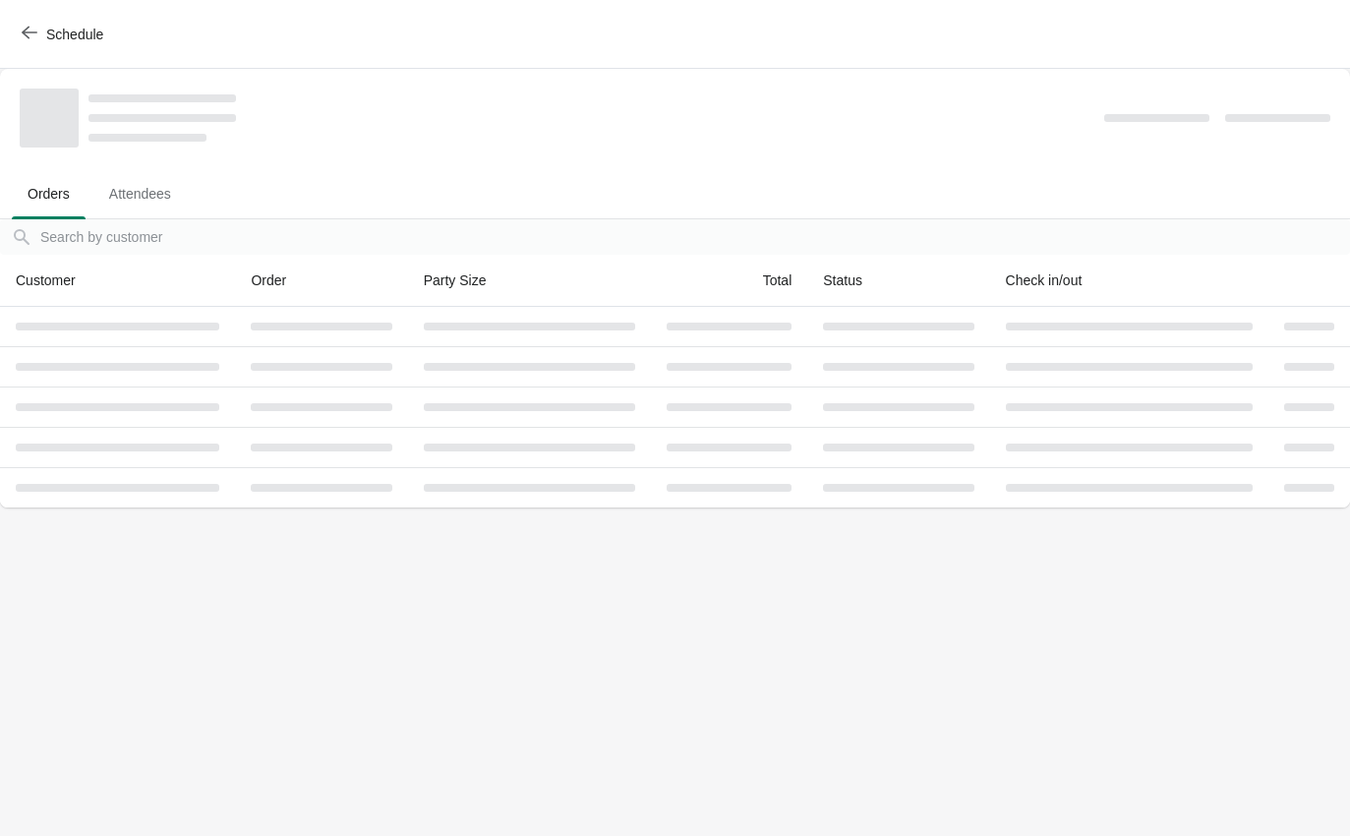
scroll to position [0, 0]
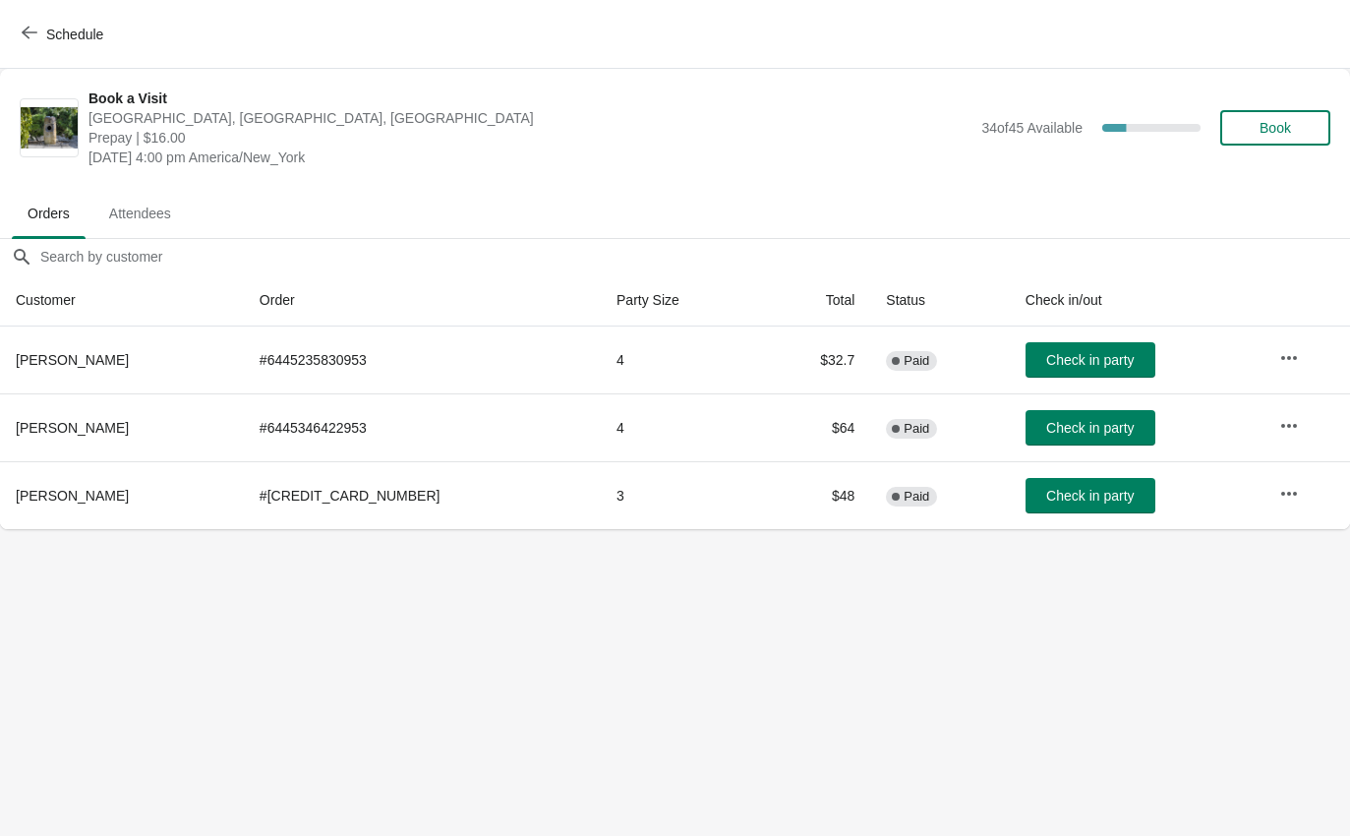
click at [1033, 478] on button "Check in party" at bounding box center [1091, 495] width 130 height 35
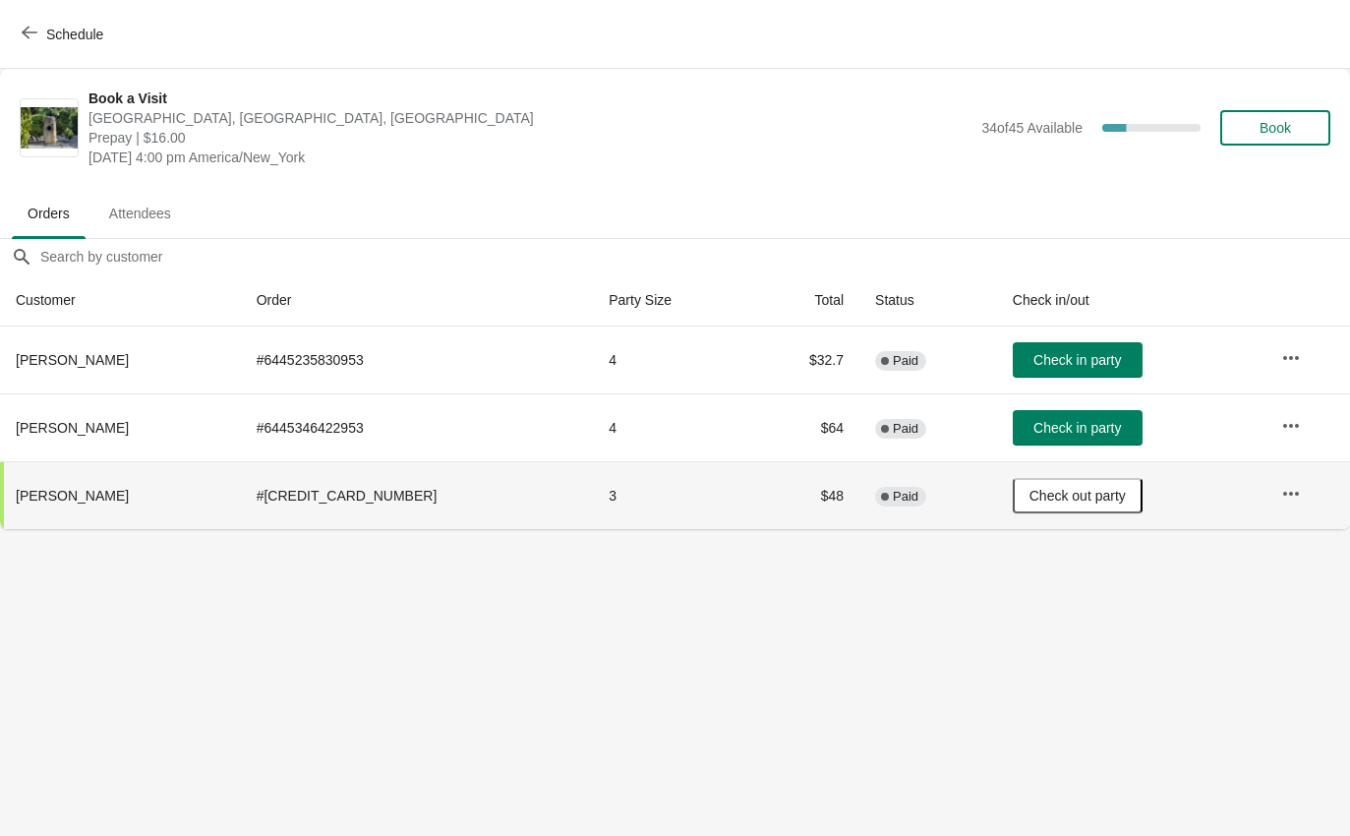
click at [30, 36] on icon "button" at bounding box center [30, 33] width 16 height 16
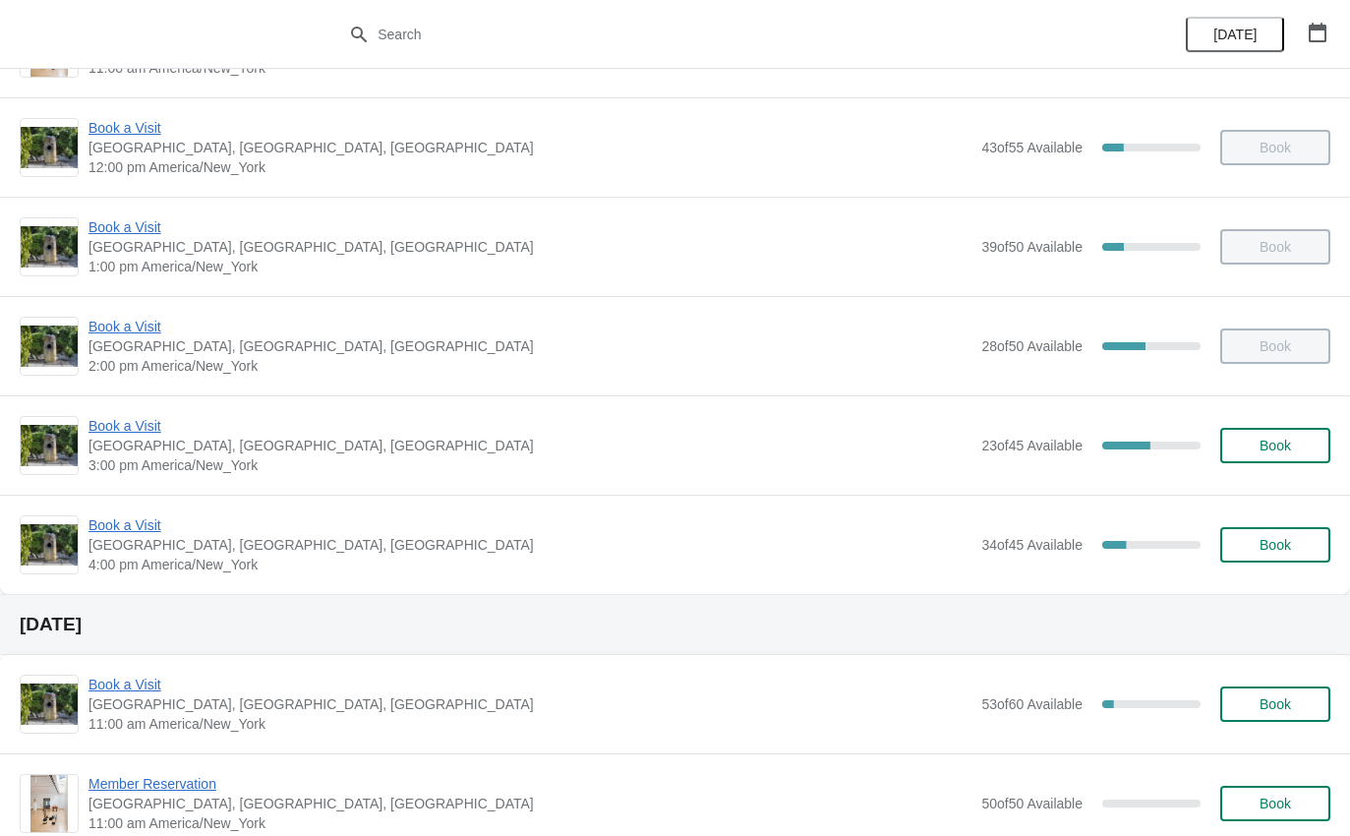
scroll to position [280, 0]
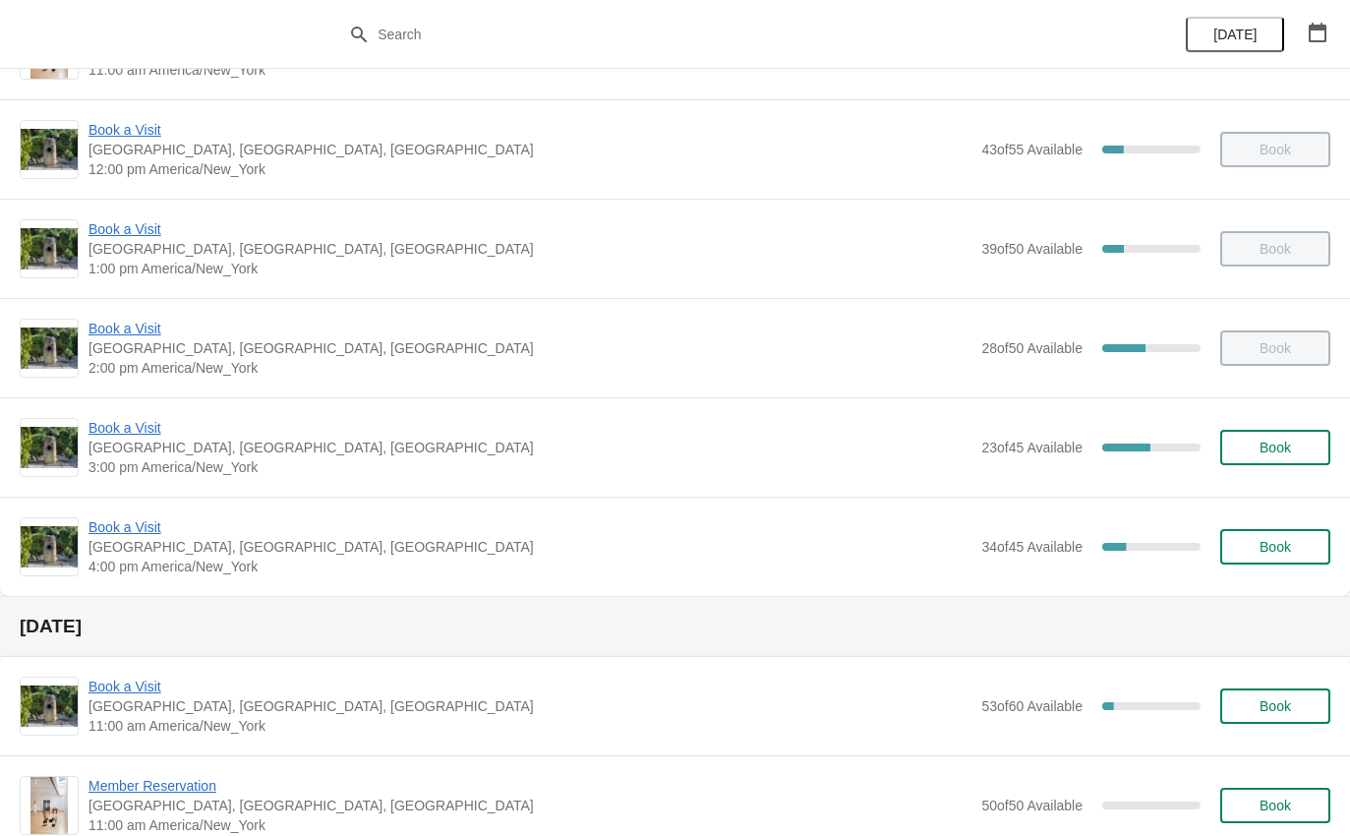
click at [99, 437] on span "Book a Visit" at bounding box center [530, 428] width 883 height 20
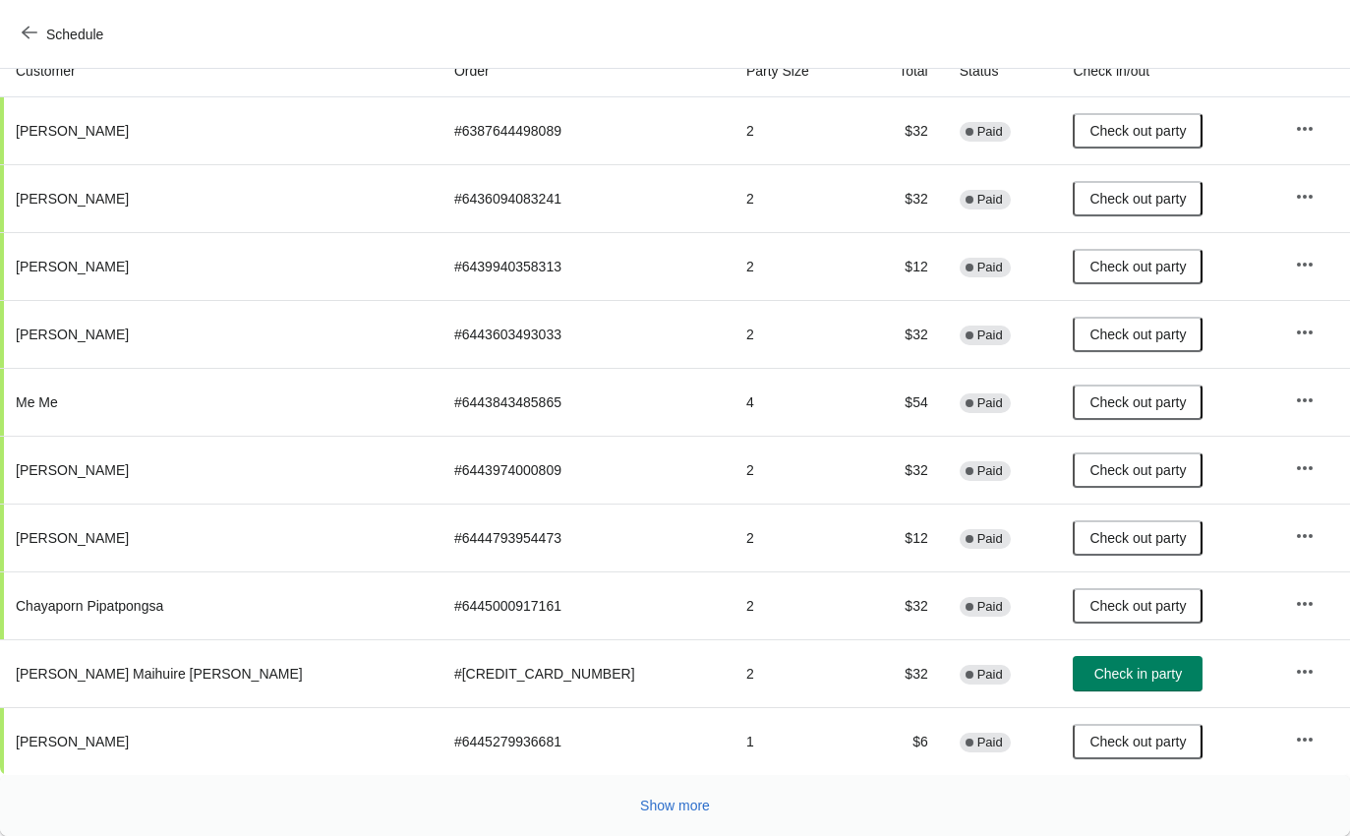
scroll to position [229, 0]
click at [1095, 682] on span "Check in party" at bounding box center [1139, 674] width 88 height 16
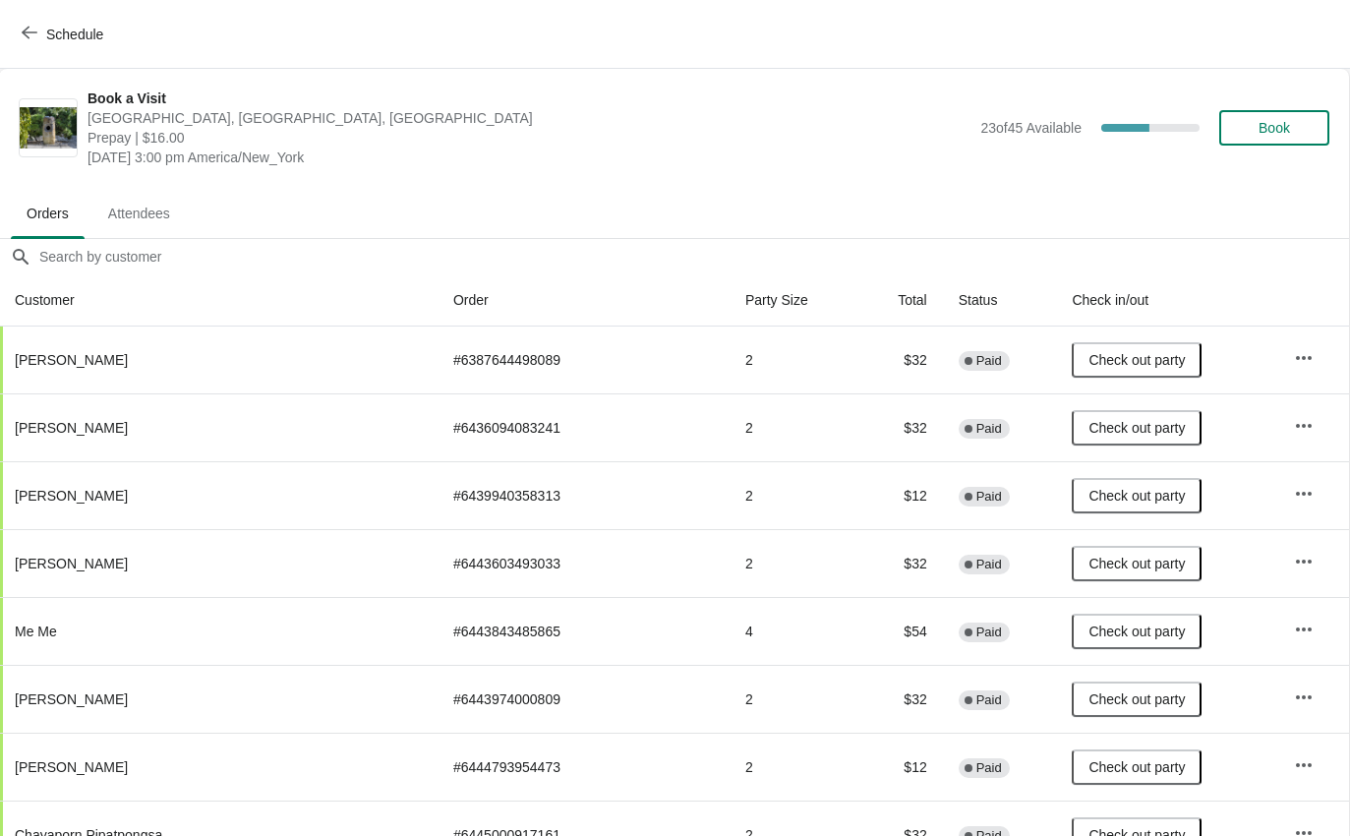
scroll to position [0, 1]
click at [23, 21] on button "Schedule" at bounding box center [64, 34] width 109 height 35
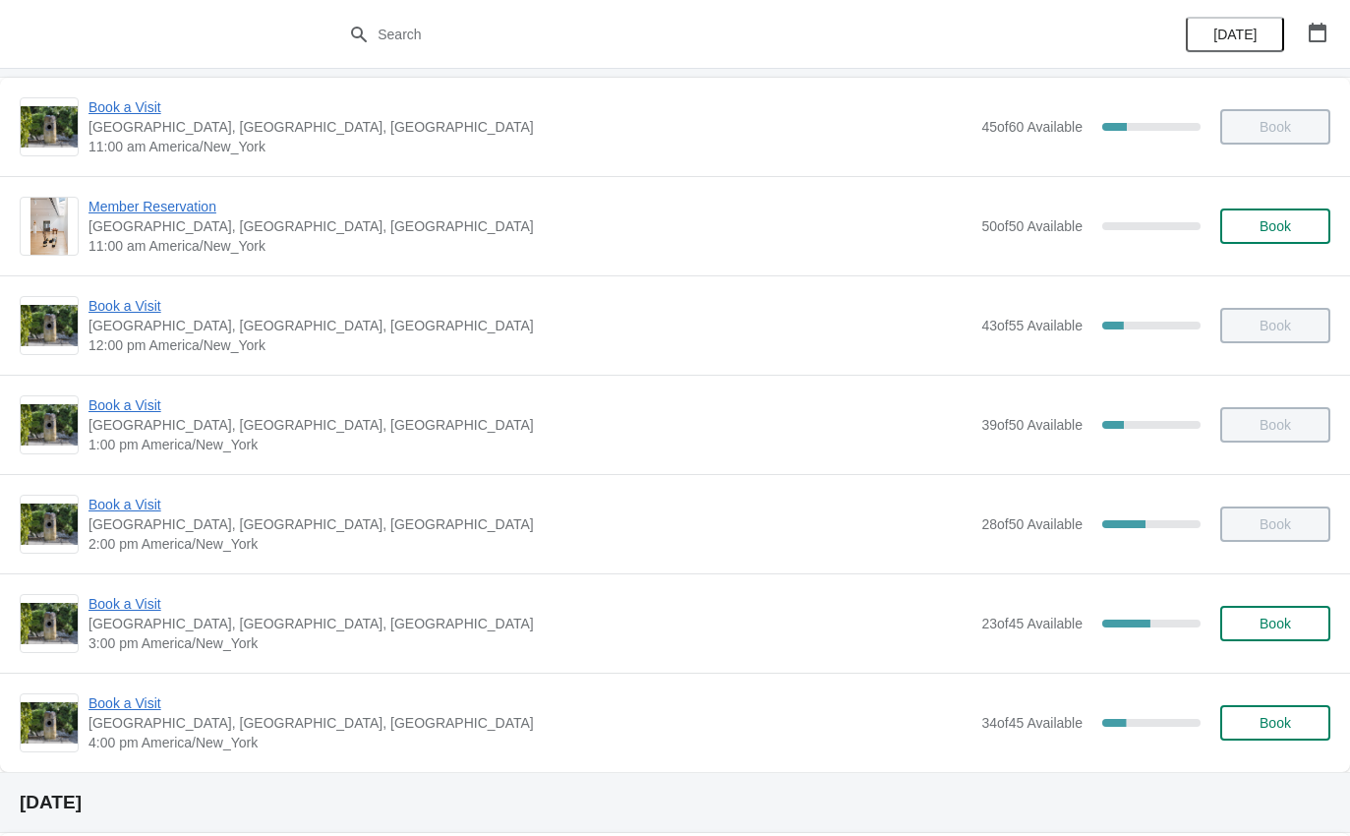
scroll to position [107, 0]
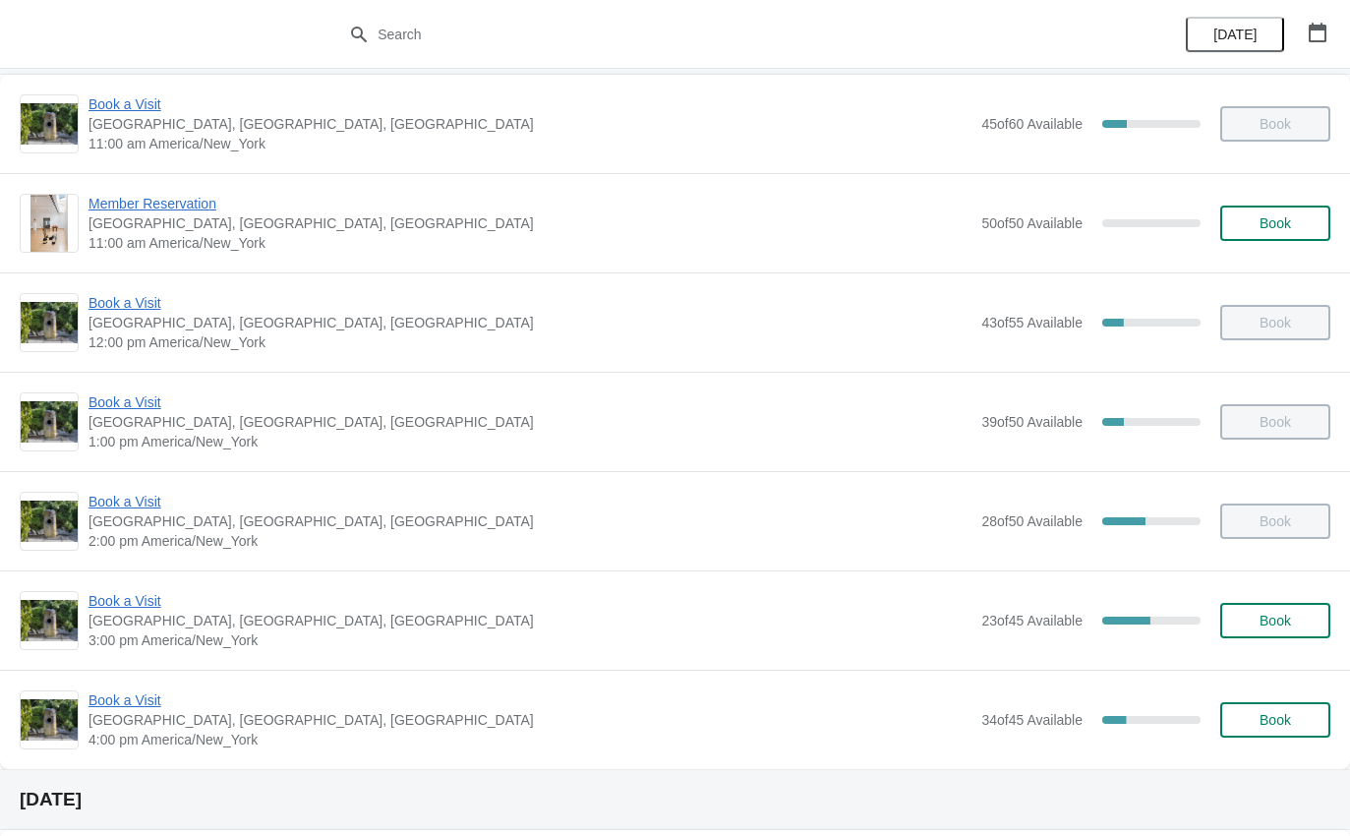
click at [110, 293] on span "Book a Visit" at bounding box center [530, 303] width 883 height 20
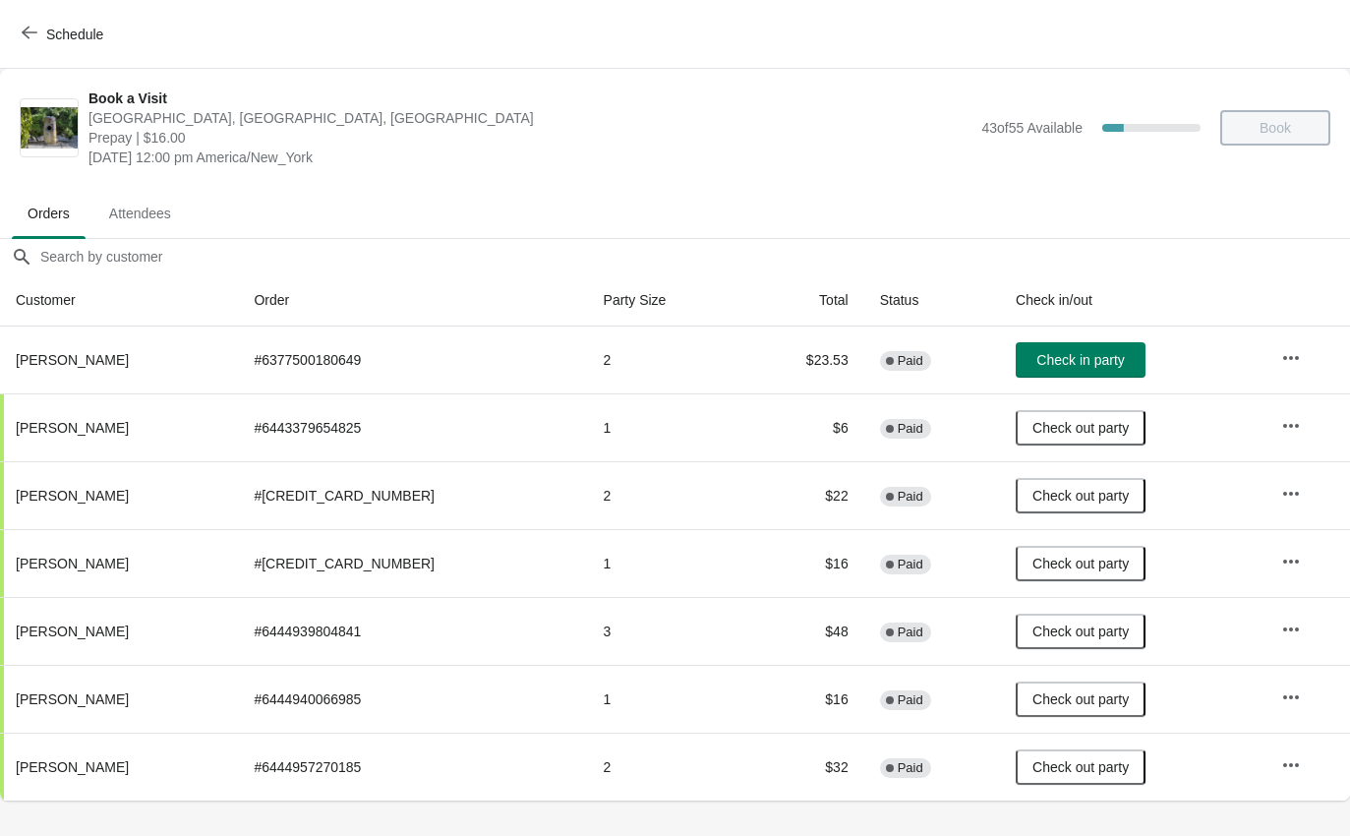
click at [1109, 354] on button "Check in party" at bounding box center [1081, 359] width 130 height 35
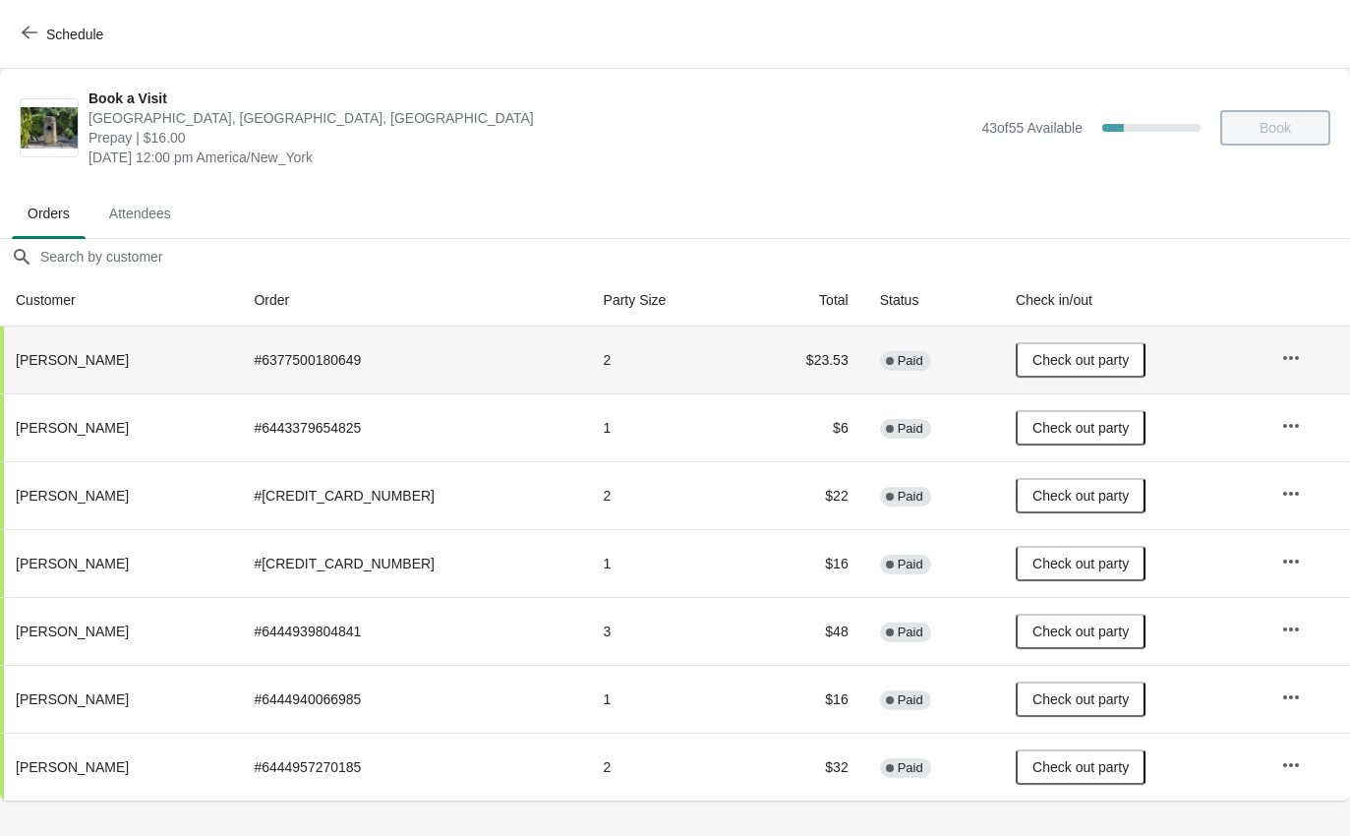
click at [44, 30] on span "Schedule" at bounding box center [65, 34] width 78 height 19
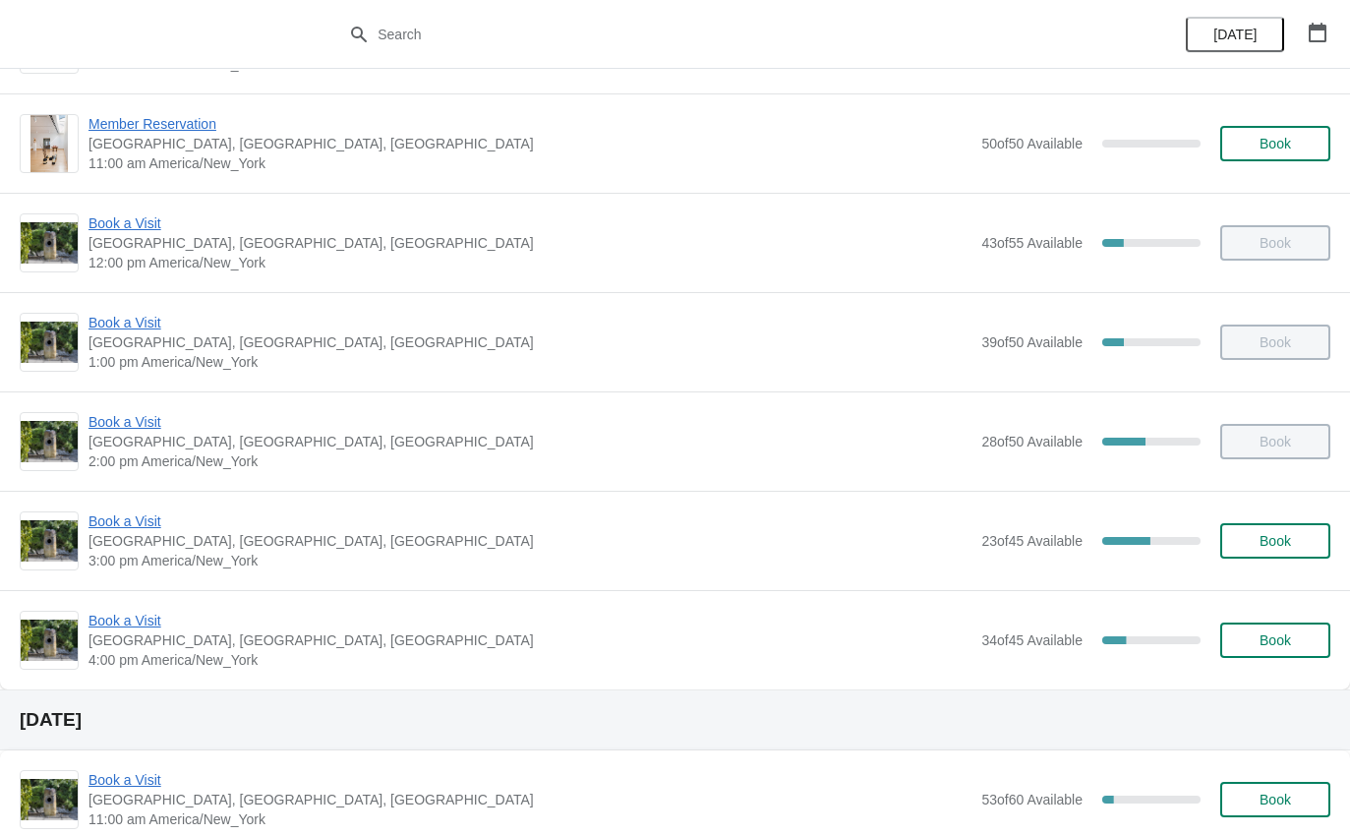
scroll to position [199, 0]
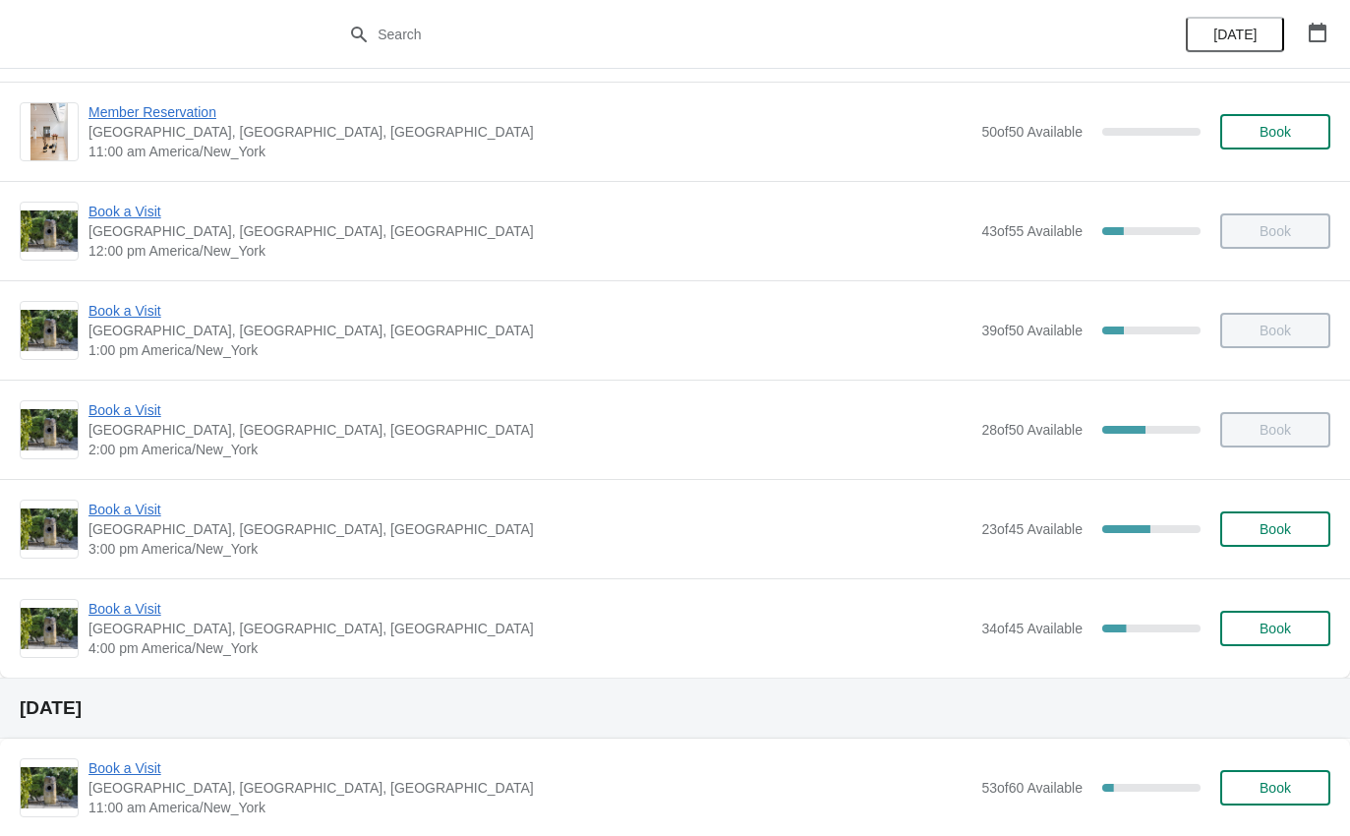
click at [129, 614] on span "Book a Visit" at bounding box center [530, 609] width 883 height 20
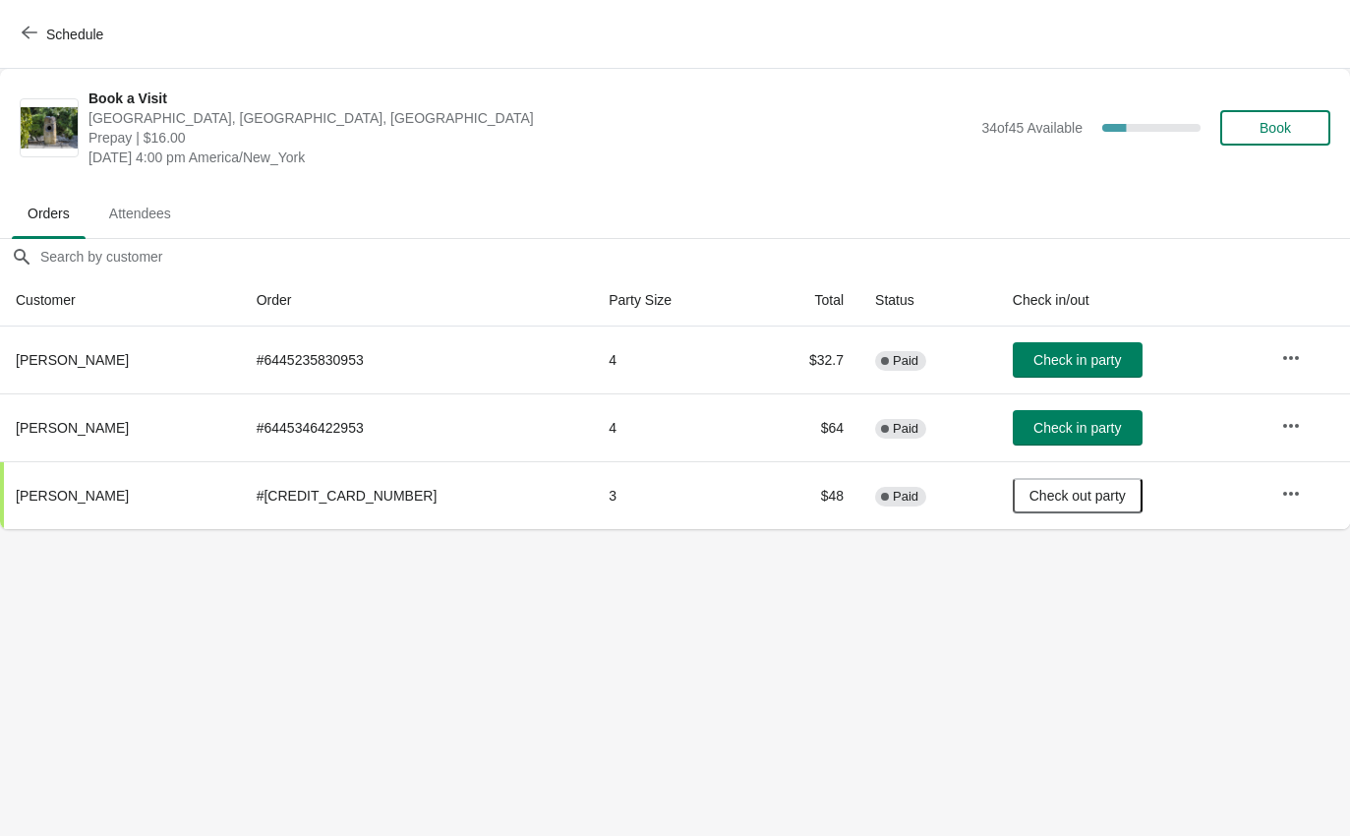
click at [1070, 358] on span "Check in party" at bounding box center [1078, 360] width 88 height 16
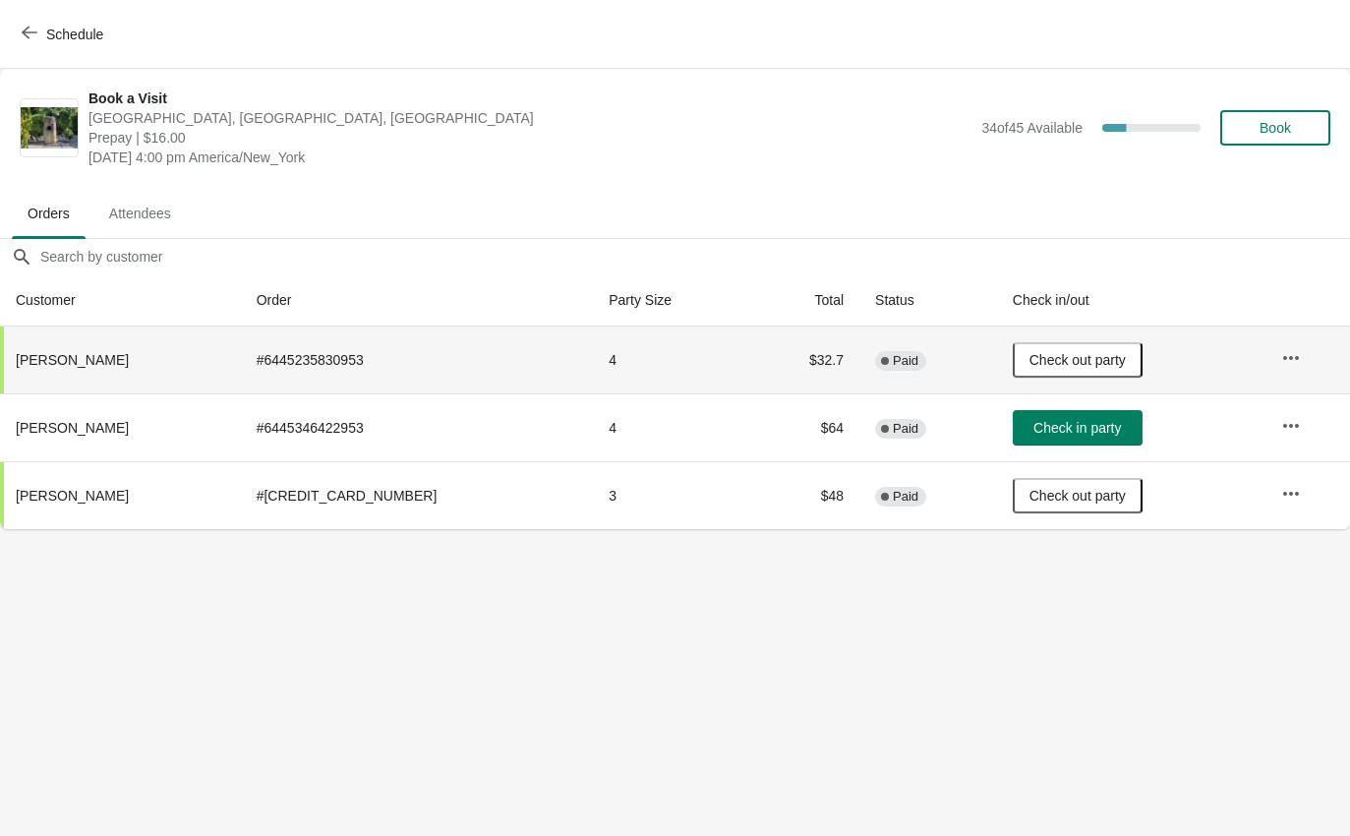
click at [1053, 438] on button "Check in party" at bounding box center [1078, 427] width 130 height 35
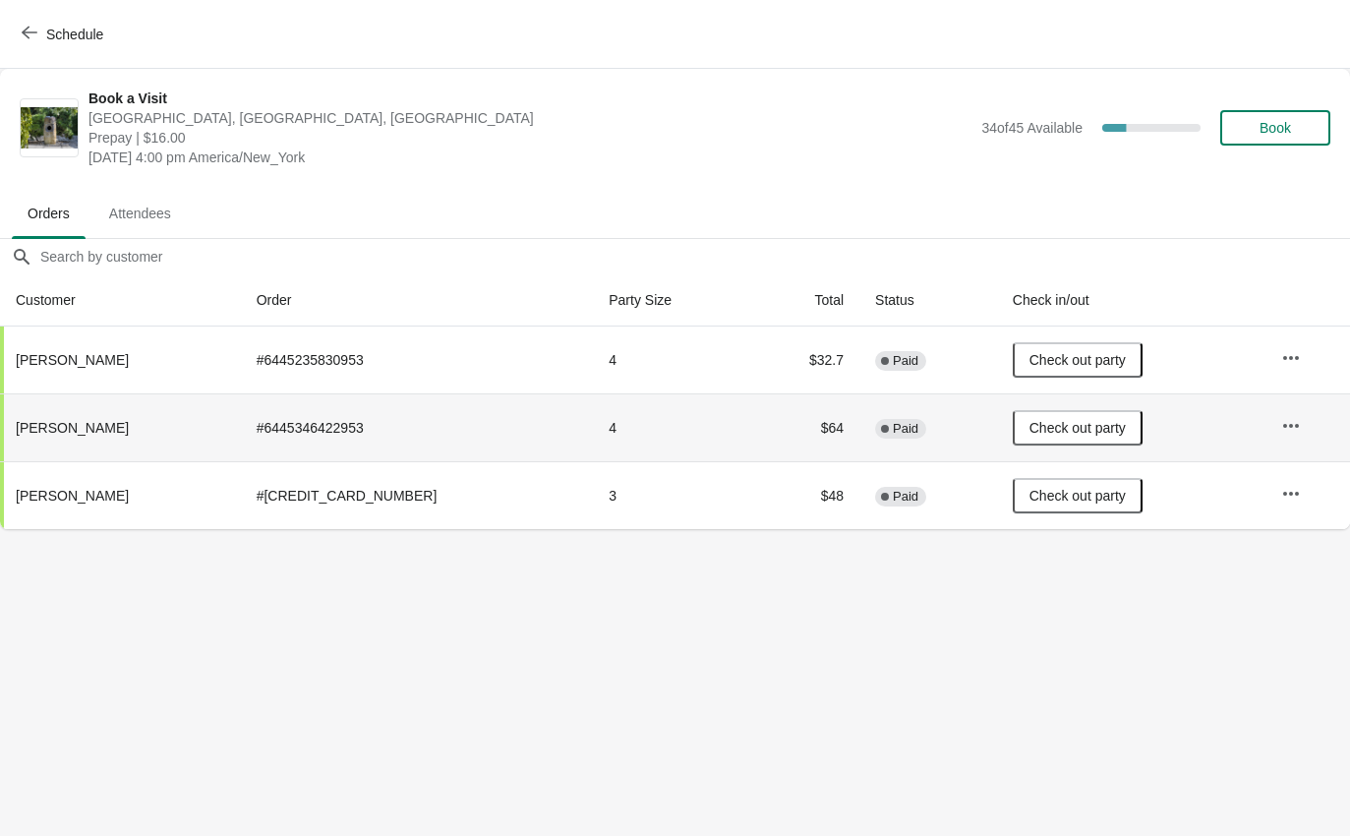
click at [1058, 438] on button "Check out party" at bounding box center [1078, 427] width 130 height 35
click at [1078, 429] on span "Check in party" at bounding box center [1078, 428] width 88 height 16
